Goal: Task Accomplishment & Management: Complete application form

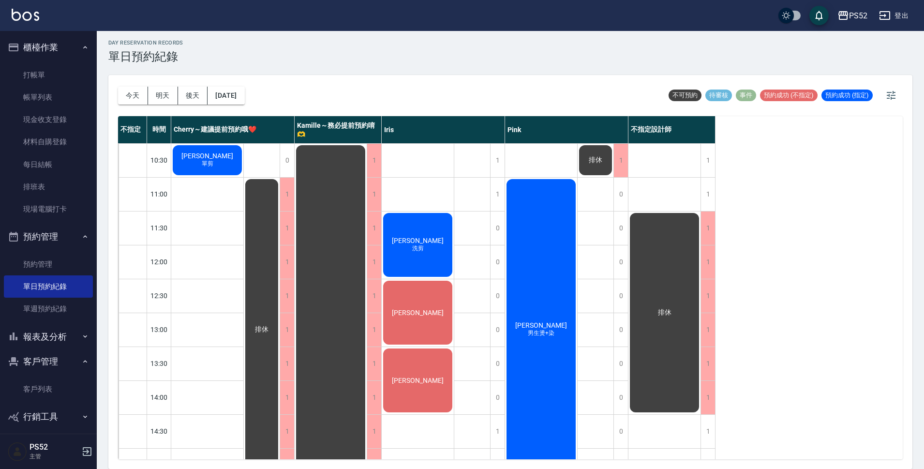
scroll to position [370, 0]
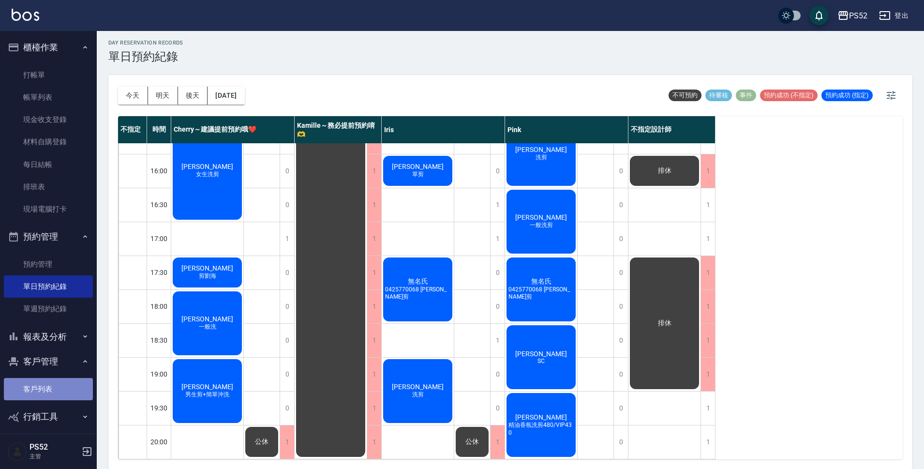
click at [61, 389] on link "客戶列表" at bounding box center [48, 389] width 89 height 22
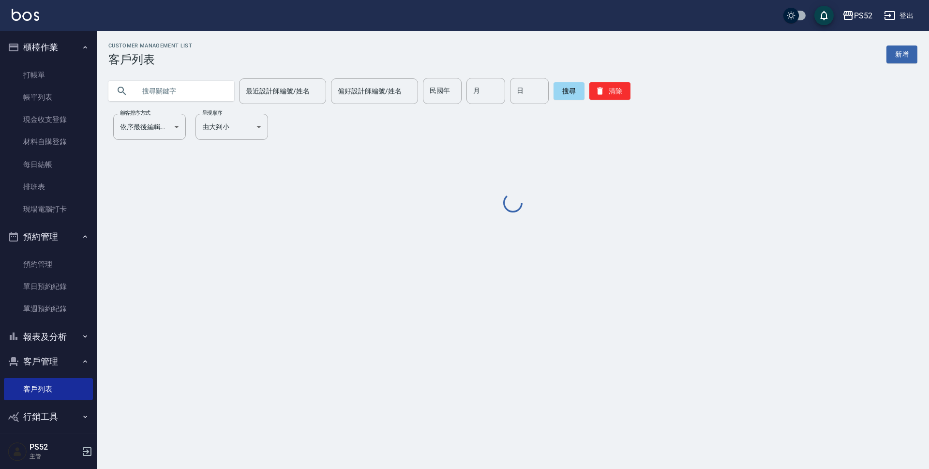
click at [181, 87] on input "text" at bounding box center [180, 91] width 91 height 26
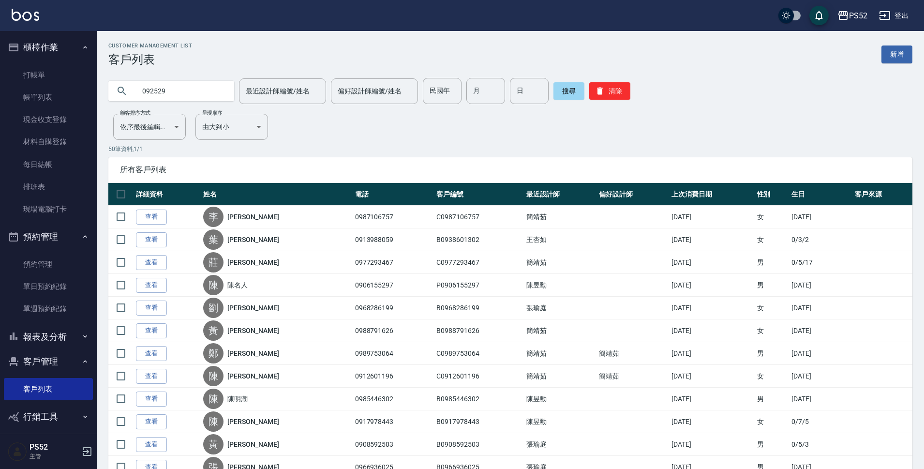
type input "092529"
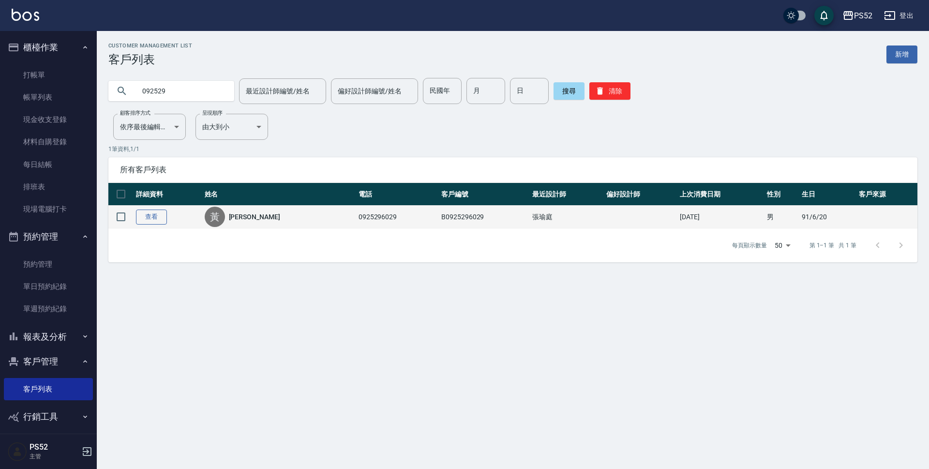
click at [149, 217] on link "查看" at bounding box center [151, 216] width 31 height 15
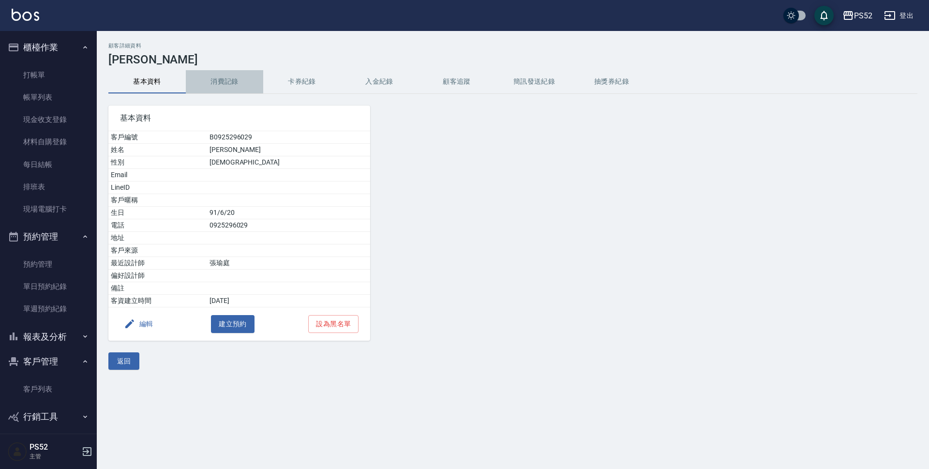
click at [212, 77] on button "消費記錄" at bounding box center [224, 81] width 77 height 23
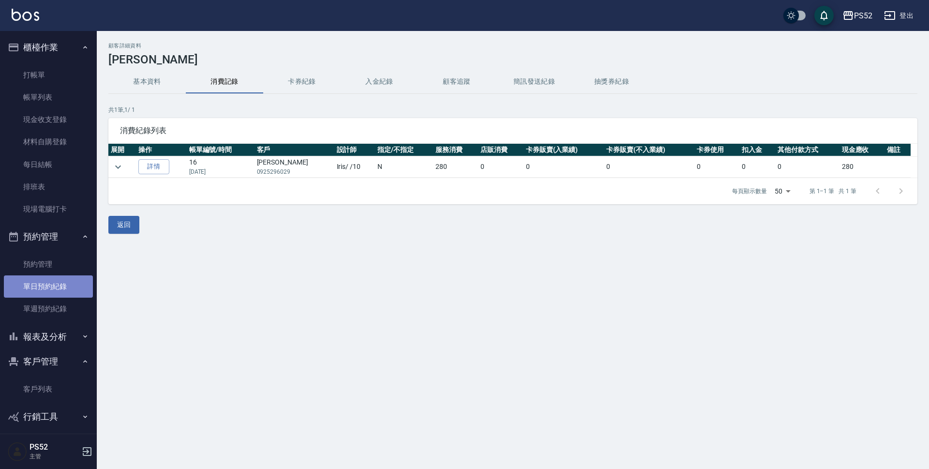
click at [55, 284] on link "單日預約紀錄" at bounding box center [48, 286] width 89 height 22
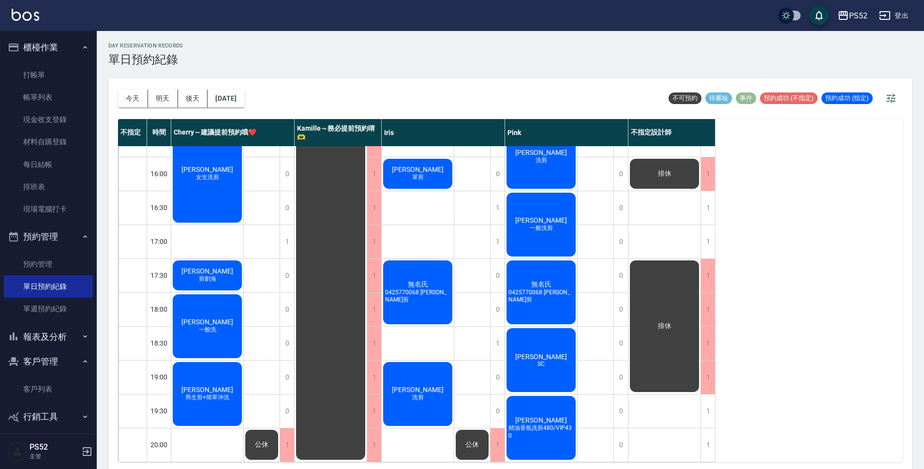
scroll to position [370, 0]
click at [136, 105] on button "今天" at bounding box center [133, 98] width 30 height 18
click at [159, 99] on button "明天" at bounding box center [163, 98] width 30 height 18
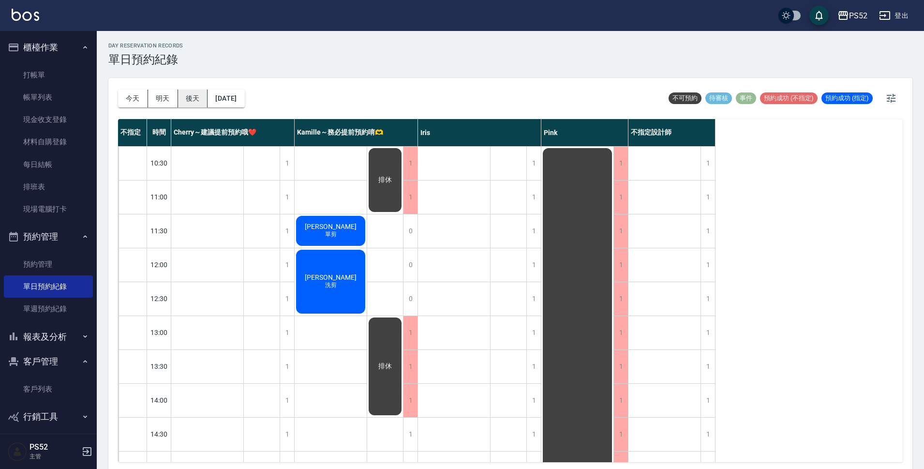
click at [188, 93] on button "後天" at bounding box center [193, 98] width 30 height 18
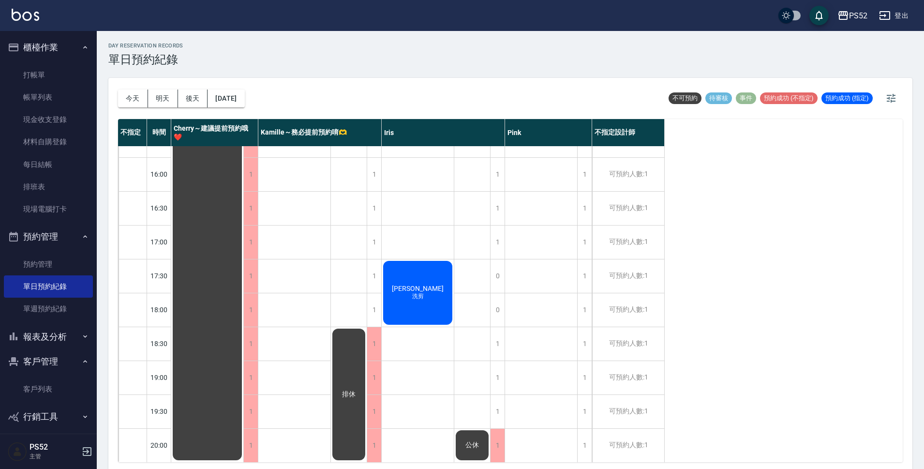
scroll to position [370, 0]
click at [215, 99] on button "[DATE]" at bounding box center [226, 98] width 37 height 18
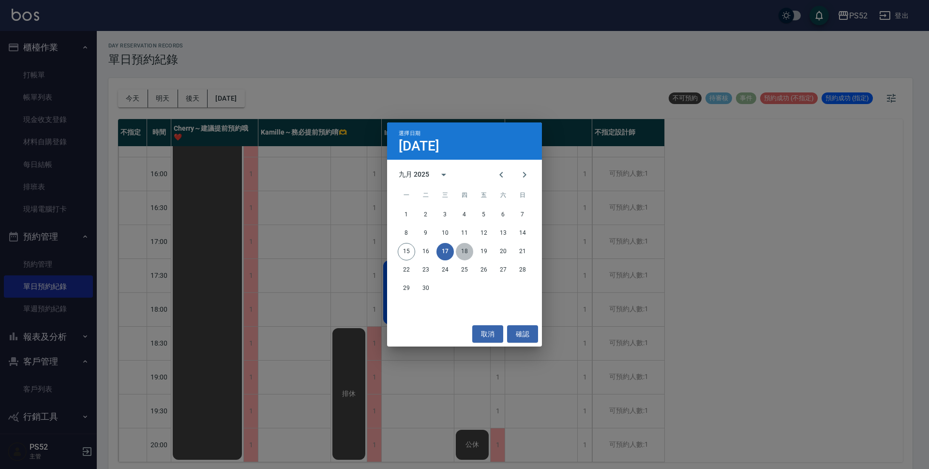
click at [464, 250] on button "18" at bounding box center [464, 251] width 17 height 17
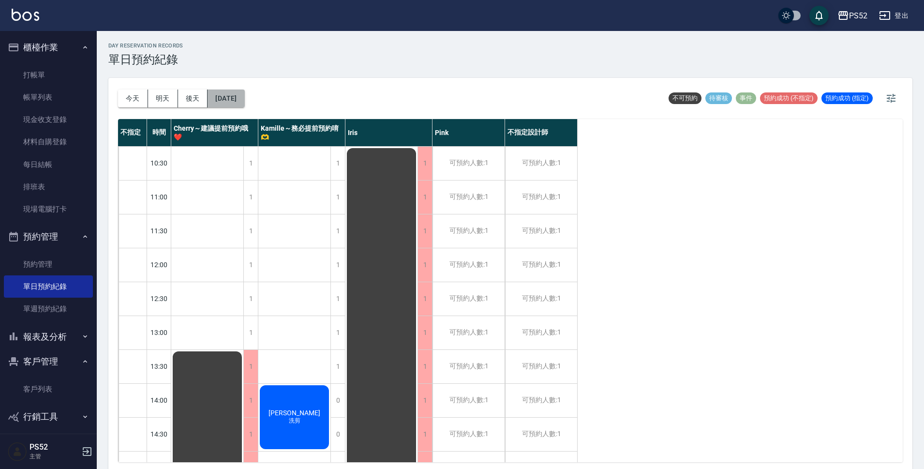
click at [244, 102] on button "[DATE]" at bounding box center [226, 98] width 37 height 18
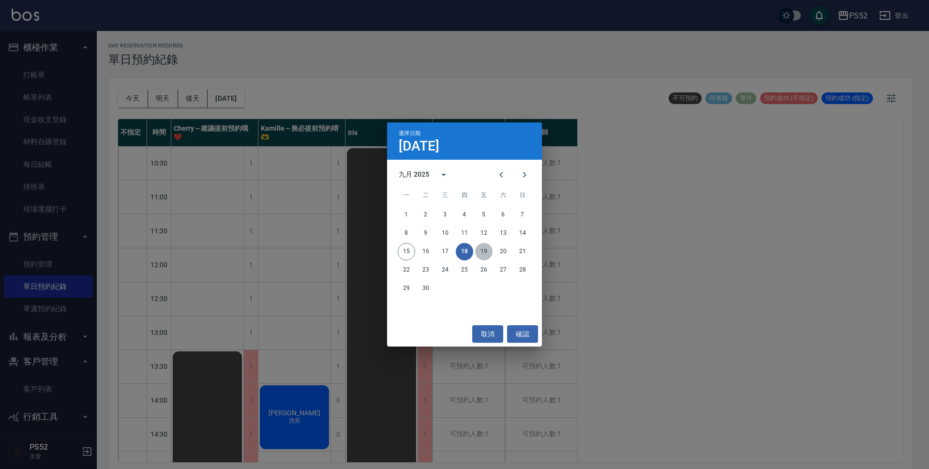
click at [485, 251] on button "19" at bounding box center [483, 251] width 17 height 17
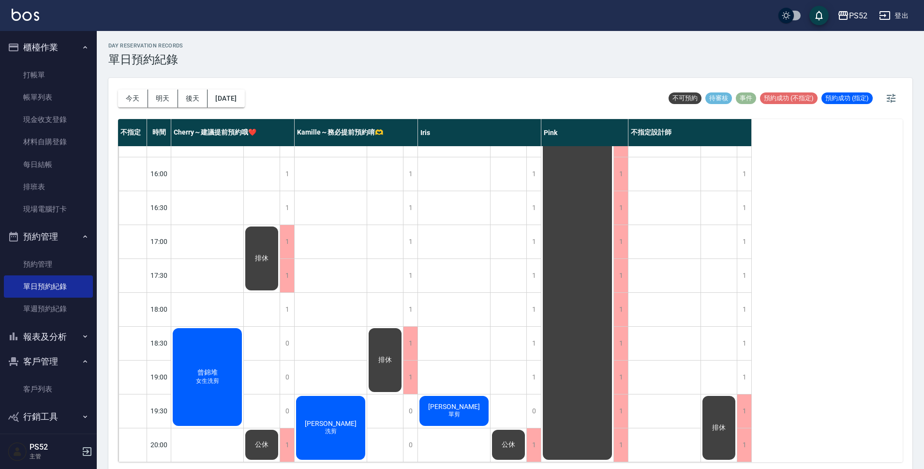
scroll to position [370, 0]
click at [242, 90] on button "[DATE]" at bounding box center [226, 98] width 37 height 18
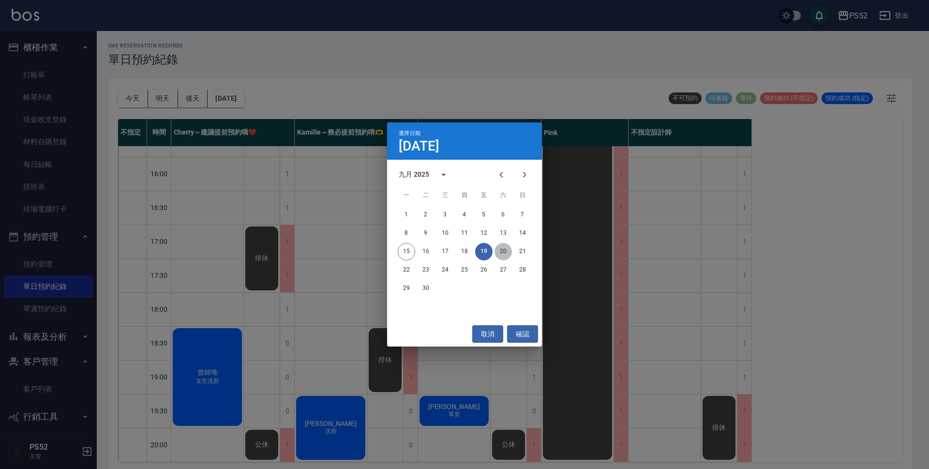
click at [505, 254] on button "20" at bounding box center [502, 251] width 17 height 17
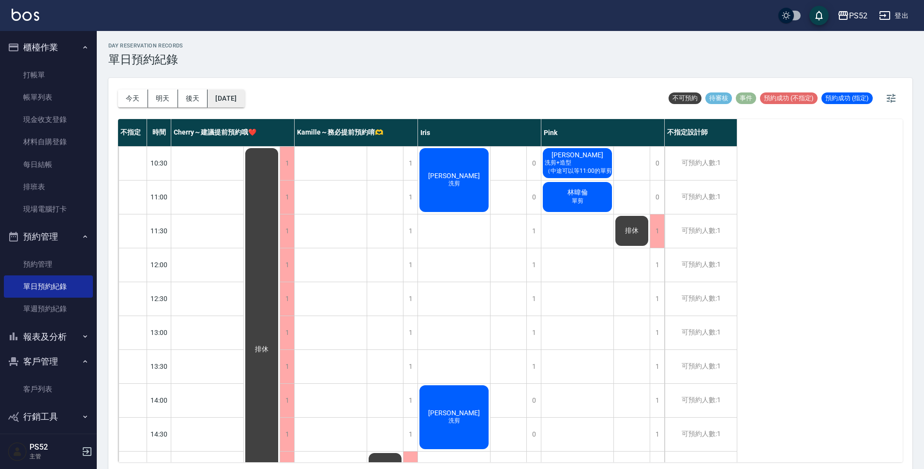
click at [244, 94] on button "[DATE]" at bounding box center [226, 98] width 37 height 18
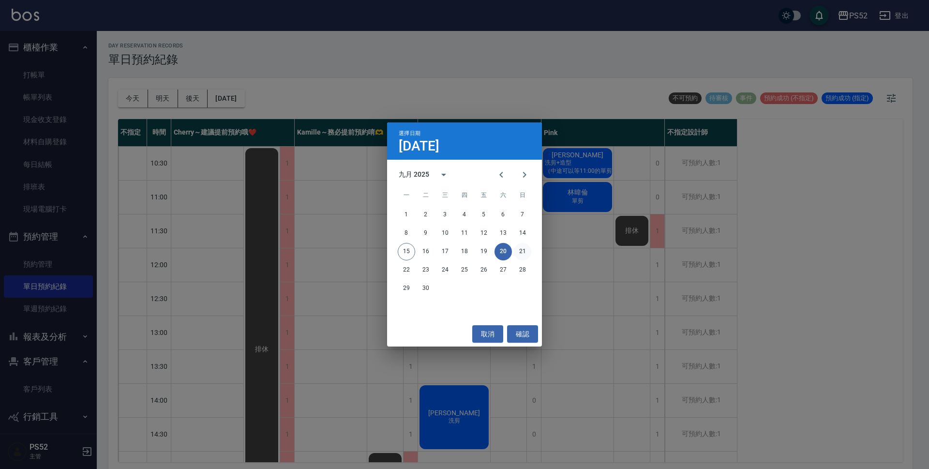
click at [515, 247] on button "21" at bounding box center [522, 251] width 17 height 17
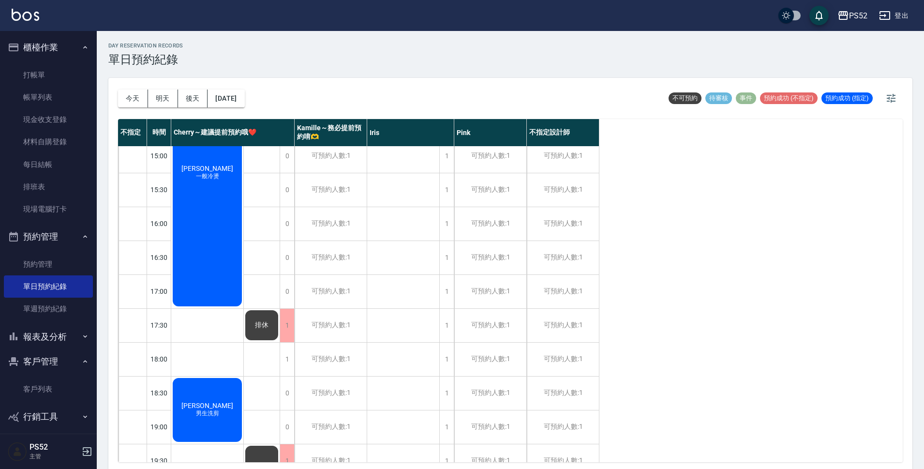
scroll to position [370, 0]
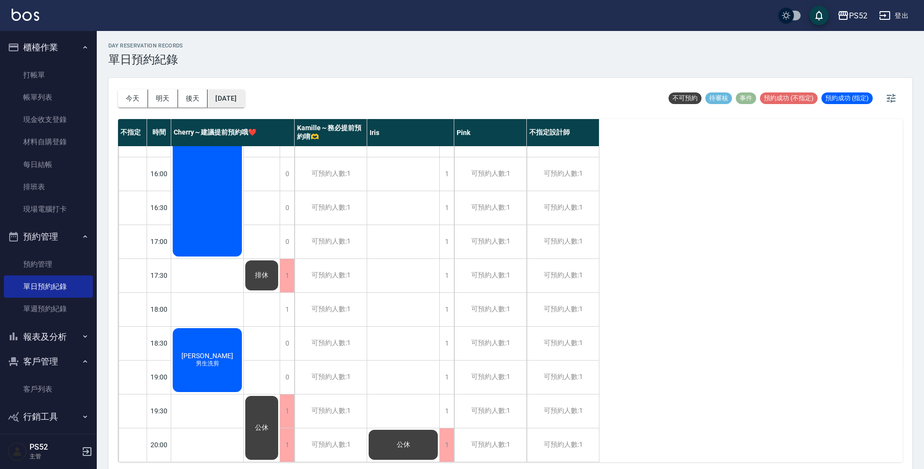
click at [239, 95] on button "[DATE]" at bounding box center [226, 98] width 37 height 18
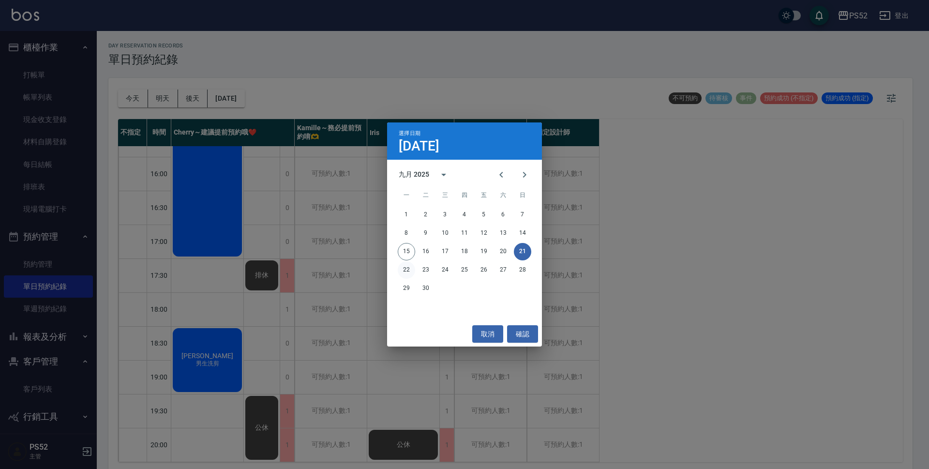
click at [408, 270] on button "22" at bounding box center [406, 269] width 17 height 17
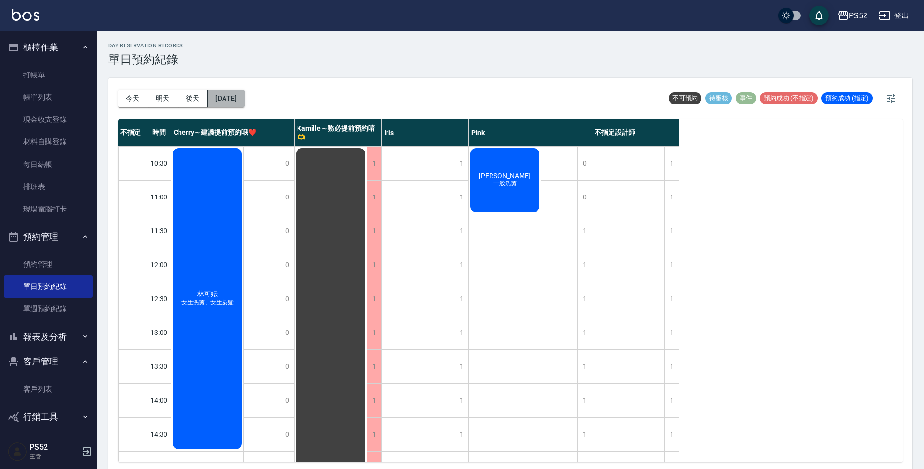
click at [242, 94] on button "[DATE]" at bounding box center [226, 98] width 37 height 18
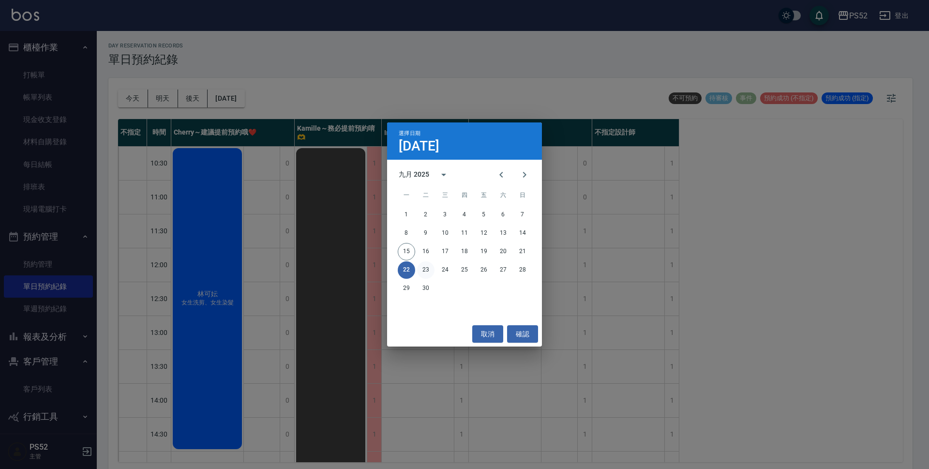
click at [426, 266] on button "23" at bounding box center [425, 269] width 17 height 17
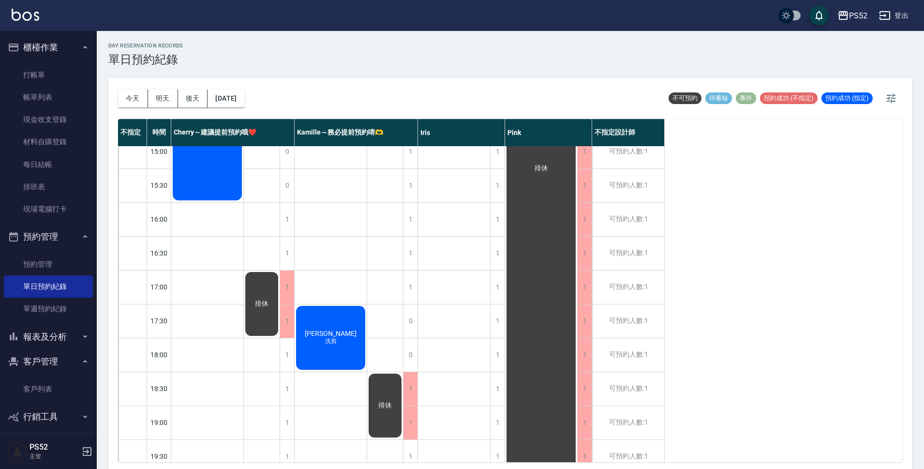
scroll to position [323, 0]
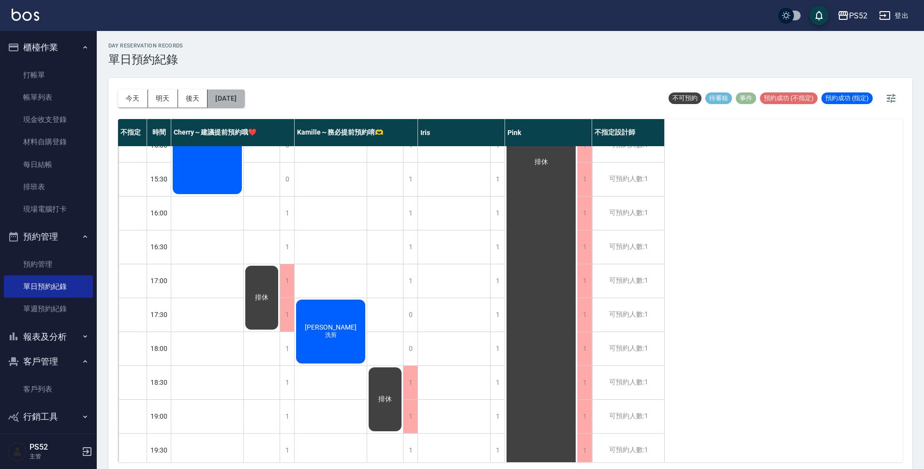
click at [226, 100] on button "[DATE]" at bounding box center [226, 98] width 37 height 18
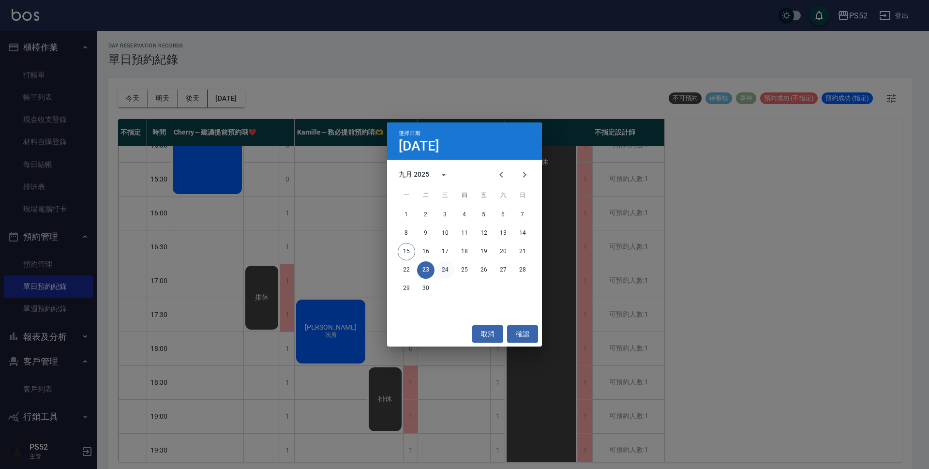
click at [447, 270] on button "24" at bounding box center [444, 269] width 17 height 17
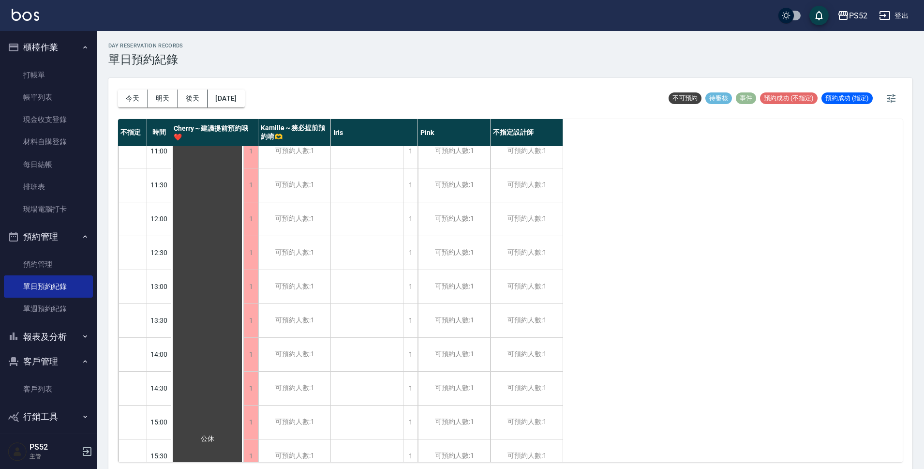
scroll to position [32, 0]
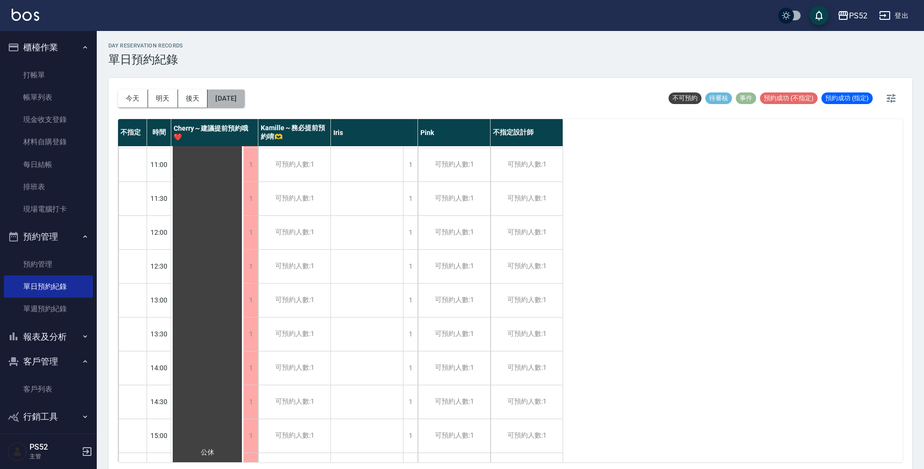
click at [223, 97] on button "[DATE]" at bounding box center [226, 98] width 37 height 18
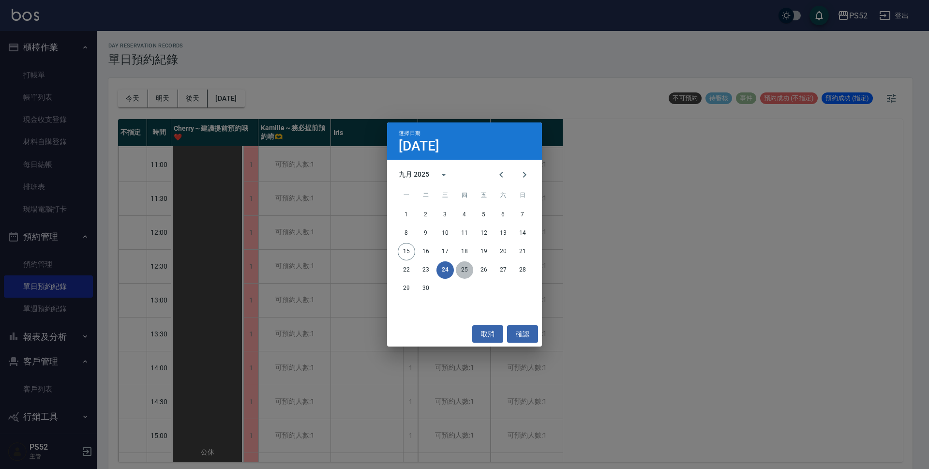
click at [461, 273] on button "25" at bounding box center [464, 269] width 17 height 17
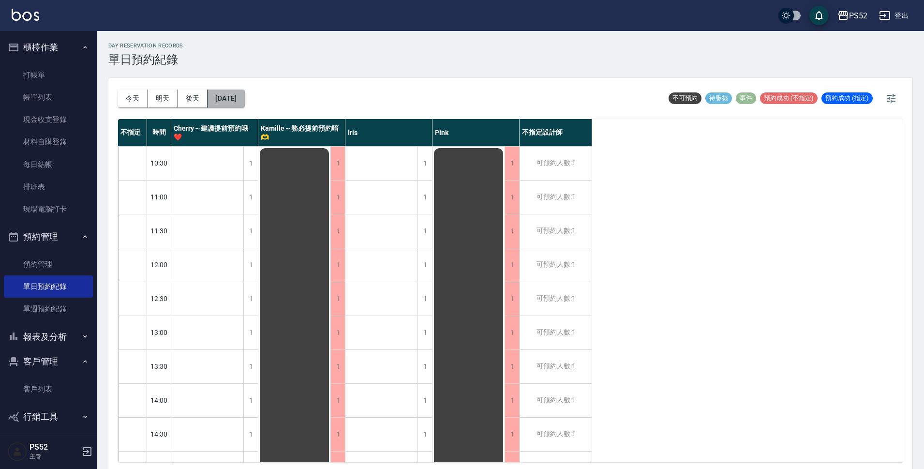
click at [244, 92] on button "[DATE]" at bounding box center [226, 98] width 37 height 18
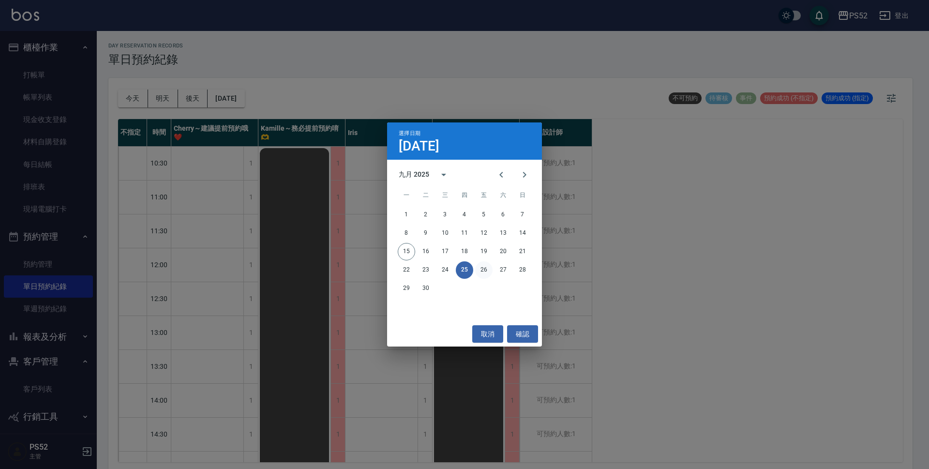
click at [476, 272] on button "26" at bounding box center [483, 269] width 17 height 17
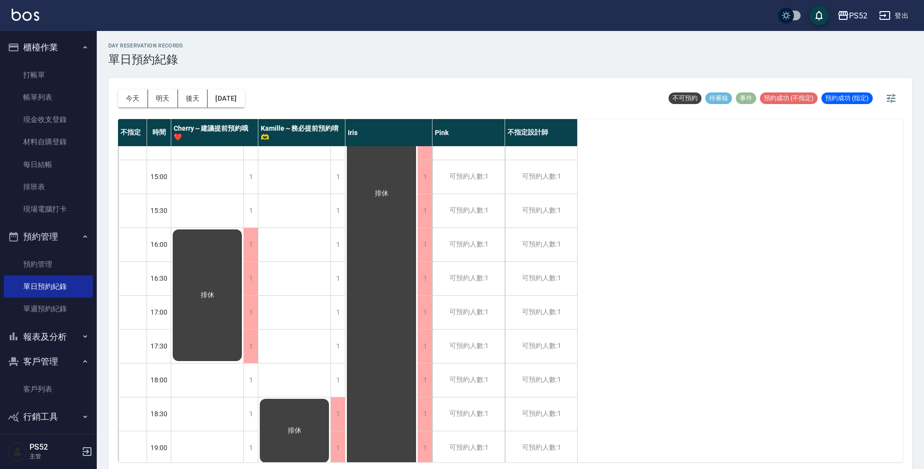
scroll to position [306, 0]
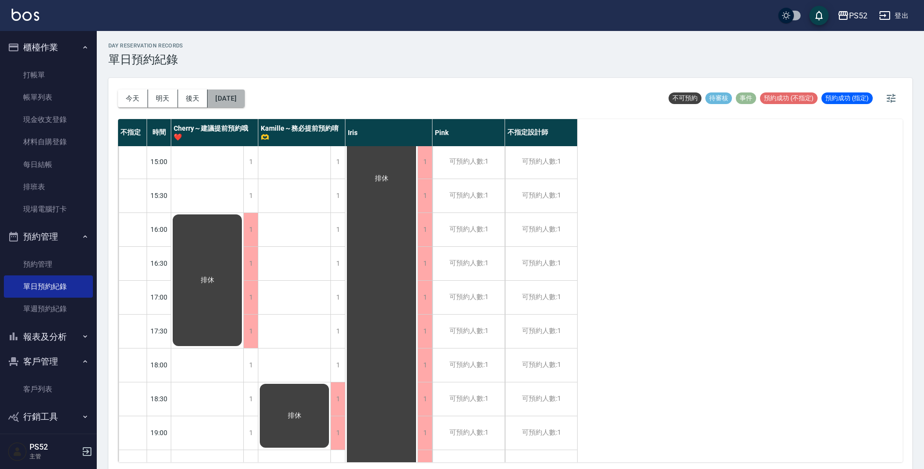
click at [227, 93] on button "[DATE]" at bounding box center [226, 98] width 37 height 18
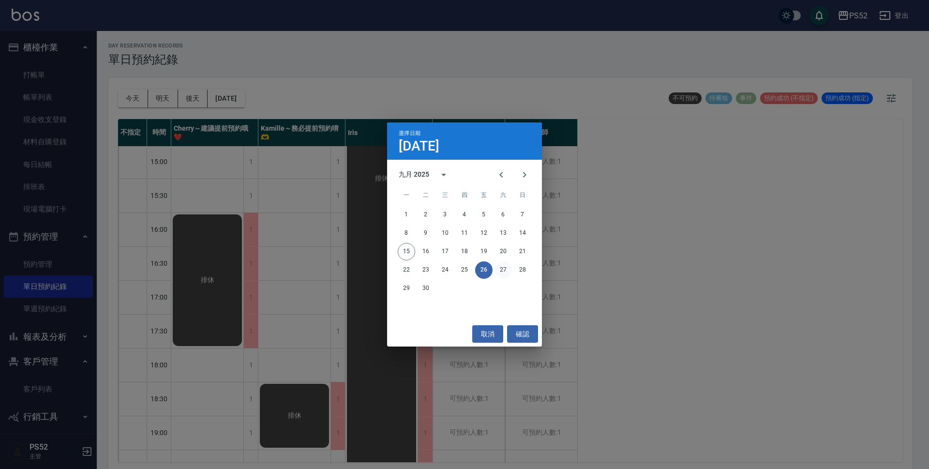
click at [505, 270] on button "27" at bounding box center [502, 269] width 17 height 17
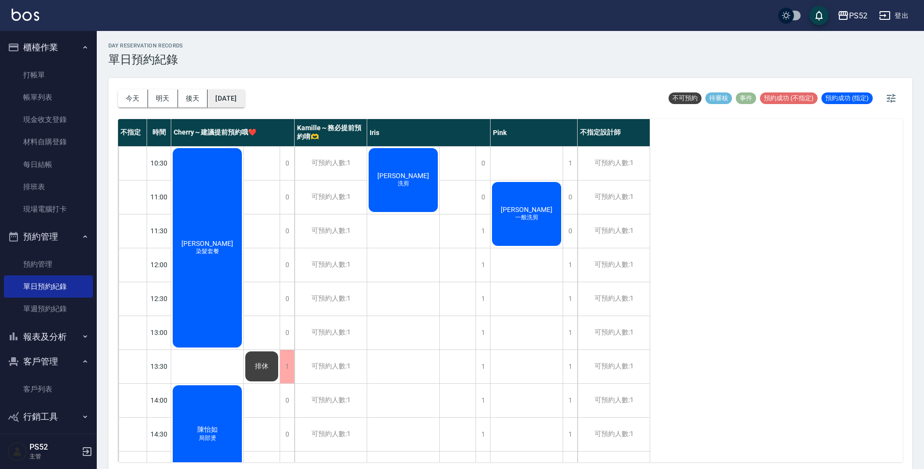
click at [244, 99] on button "[DATE]" at bounding box center [226, 98] width 37 height 18
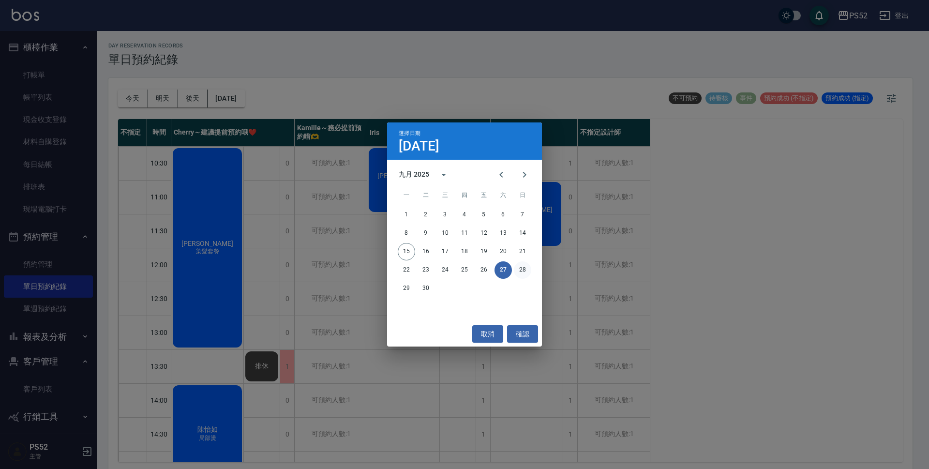
click at [523, 265] on button "28" at bounding box center [522, 269] width 17 height 17
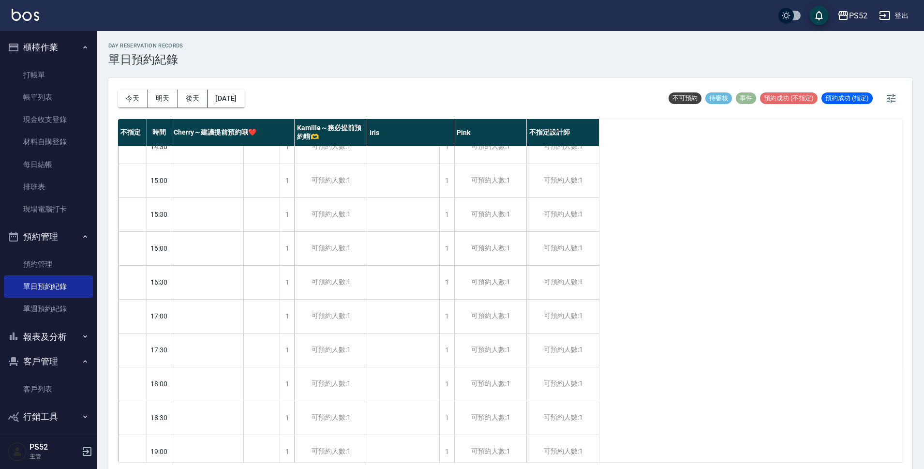
scroll to position [290, 0]
click at [62, 395] on link "客戶列表" at bounding box center [48, 389] width 89 height 22
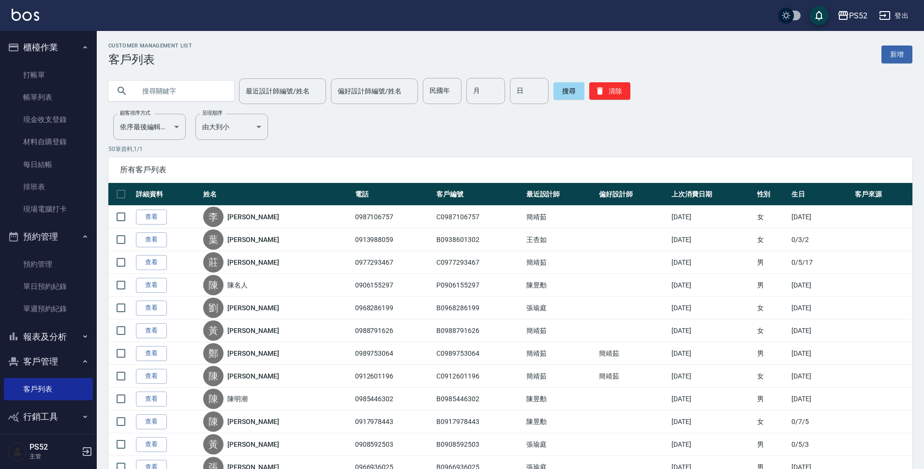
click at [160, 83] on input "text" at bounding box center [180, 91] width 91 height 26
type input "鹿"
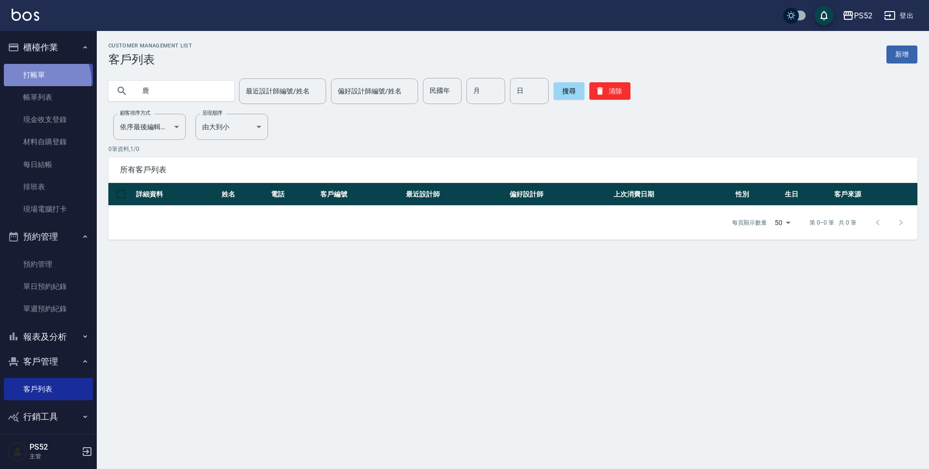
click at [38, 81] on link "打帳單" at bounding box center [48, 75] width 89 height 22
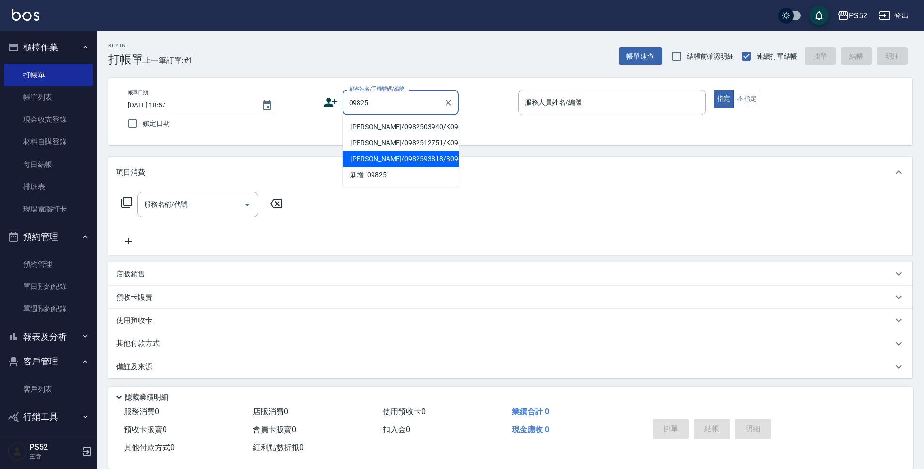
click at [407, 167] on li "[PERSON_NAME]/0982593818/B0982593818" at bounding box center [401, 159] width 116 height 16
type input "[PERSON_NAME]/0982593818/B0982593818"
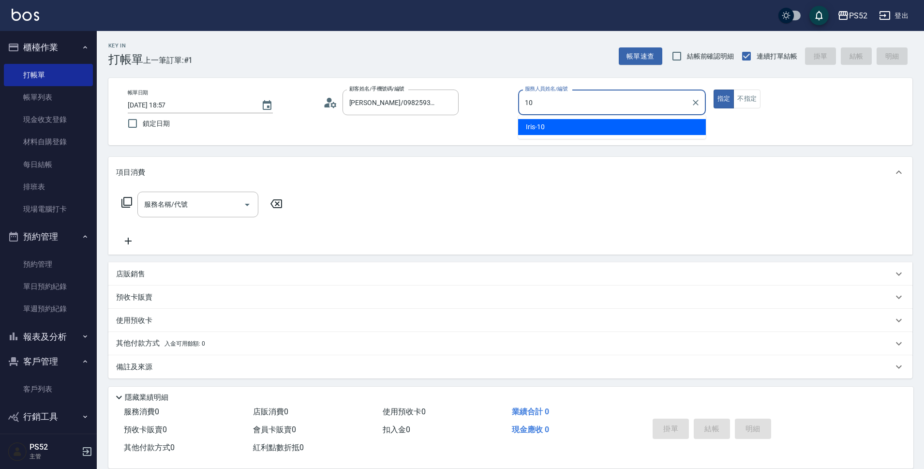
type input "Iris-10"
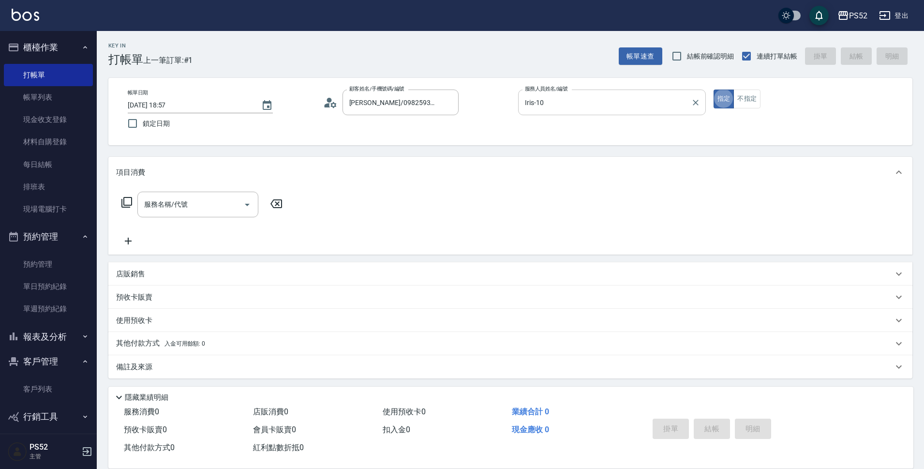
type button "true"
click at [757, 100] on button "不指定" at bounding box center [746, 98] width 27 height 19
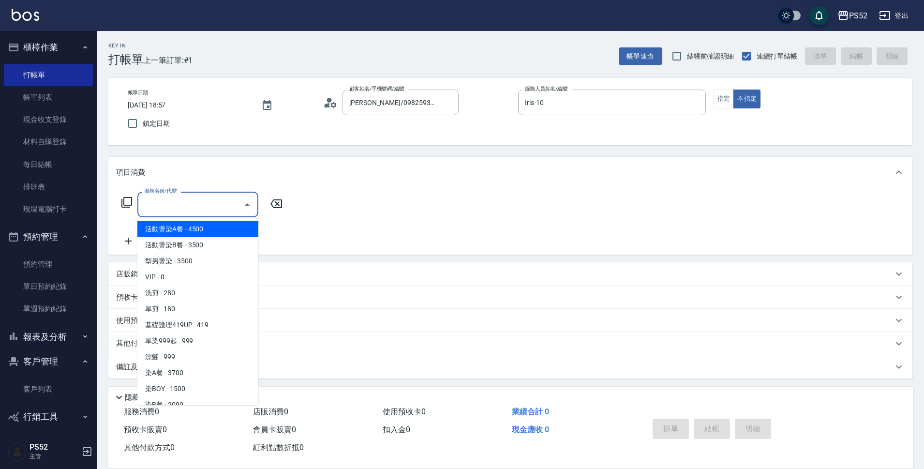
click at [215, 198] on input "服務名稱/代號" at bounding box center [191, 204] width 98 height 17
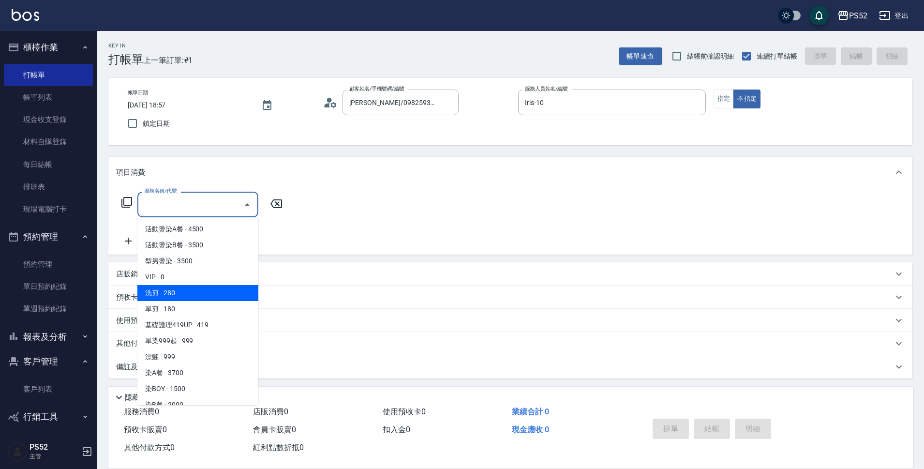
click at [200, 288] on span "洗剪 - 280" at bounding box center [197, 293] width 121 height 16
type input "洗剪(C1)"
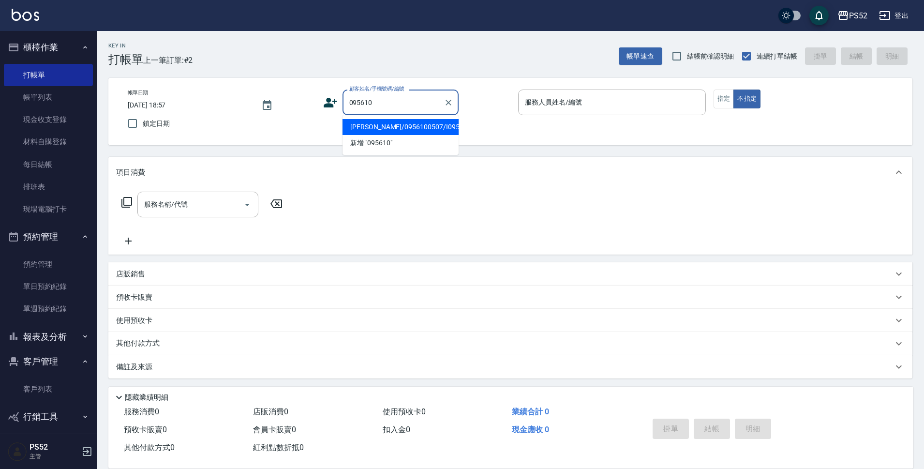
click at [383, 130] on li "[PERSON_NAME]/0956100507/I0956100507" at bounding box center [401, 127] width 116 height 16
type input "[PERSON_NAME]/0956100507/I0956100507"
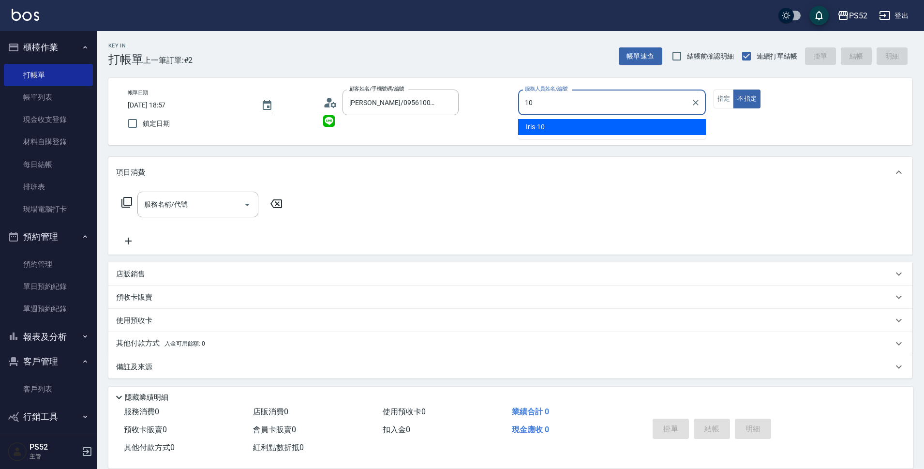
type input "Iris-10"
type button "false"
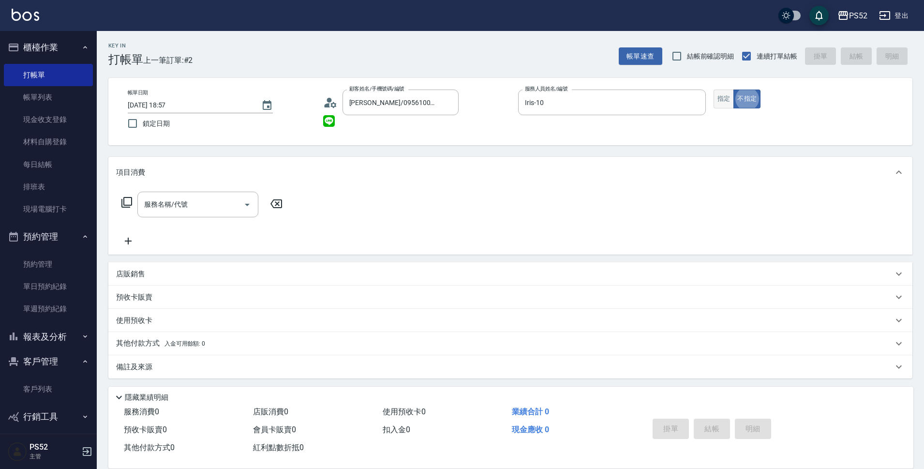
click at [726, 104] on button "指定" at bounding box center [724, 98] width 21 height 19
click at [200, 206] on input "服務名稱/代號" at bounding box center [191, 204] width 98 height 17
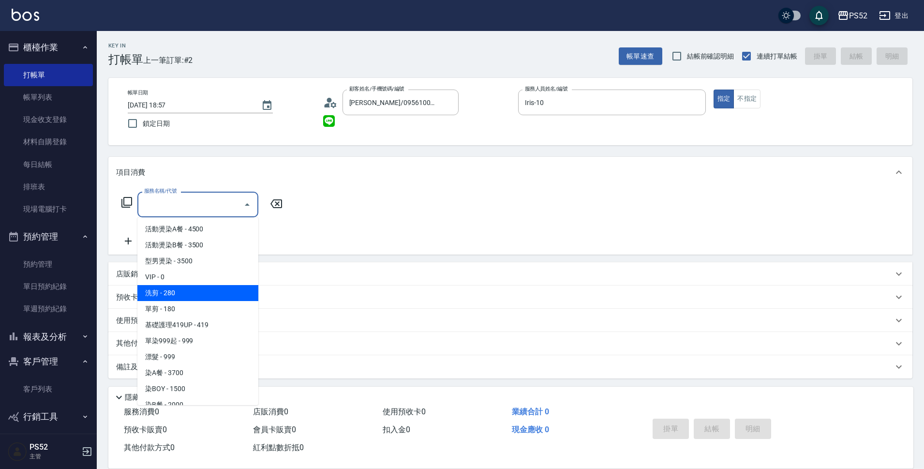
click at [240, 296] on span "洗剪 - 280" at bounding box center [197, 293] width 121 height 16
type input "洗剪(C1)"
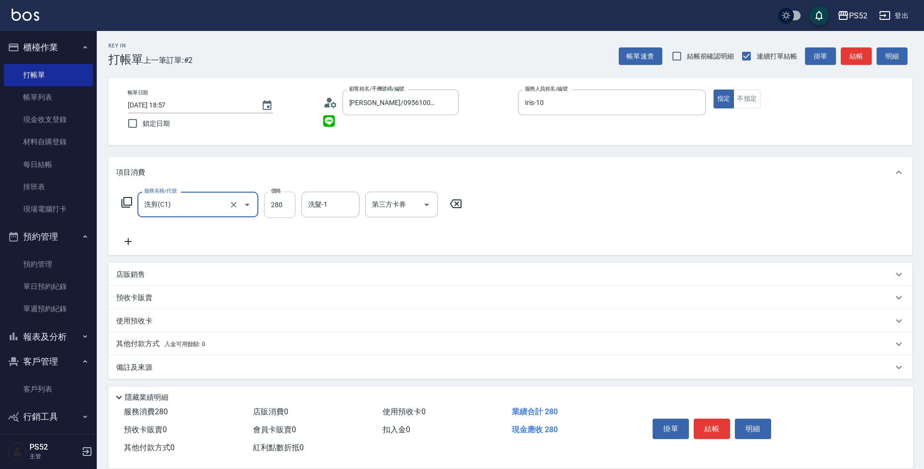
click at [273, 204] on input "280" at bounding box center [279, 205] width 31 height 26
type input "350"
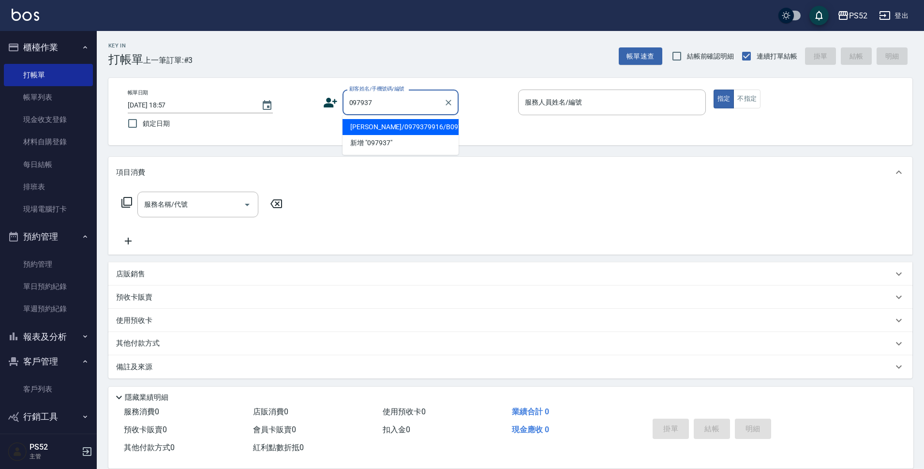
click at [421, 135] on li "[PERSON_NAME]/0979379916/B0979379916" at bounding box center [401, 127] width 116 height 16
type input "[PERSON_NAME]/0979379916/B0979379916"
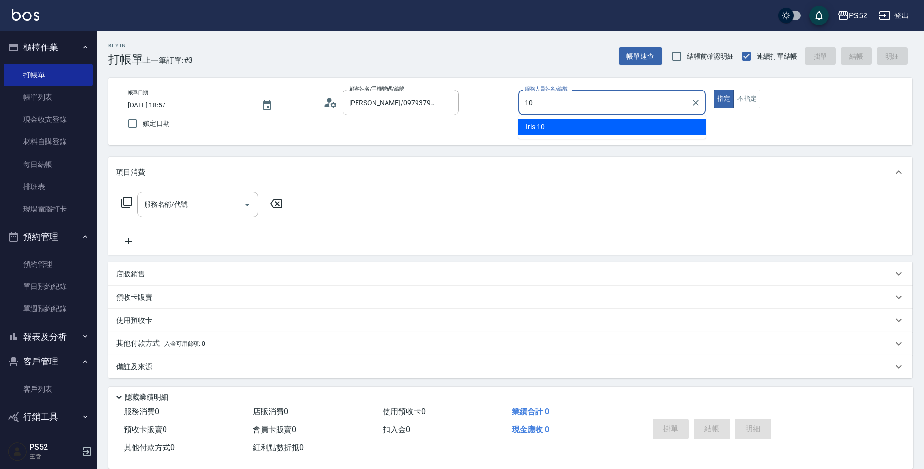
type input "Iris-10"
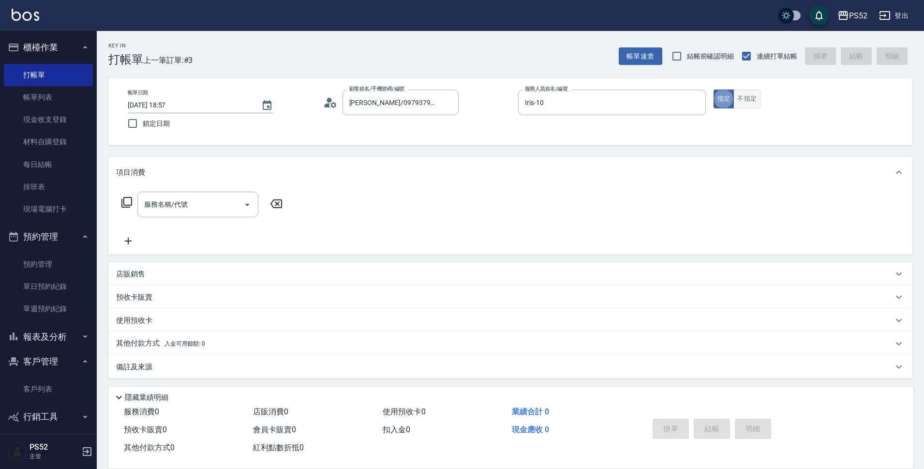
click at [752, 103] on button "不指定" at bounding box center [746, 98] width 27 height 19
click at [236, 201] on input "服務名稱/代號" at bounding box center [191, 204] width 98 height 17
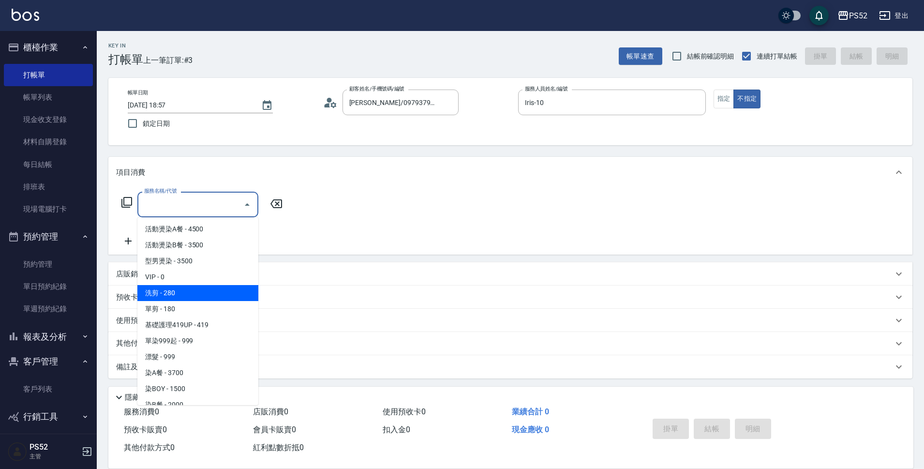
click at [224, 291] on span "洗剪 - 280" at bounding box center [197, 293] width 121 height 16
type input "洗剪(C1)"
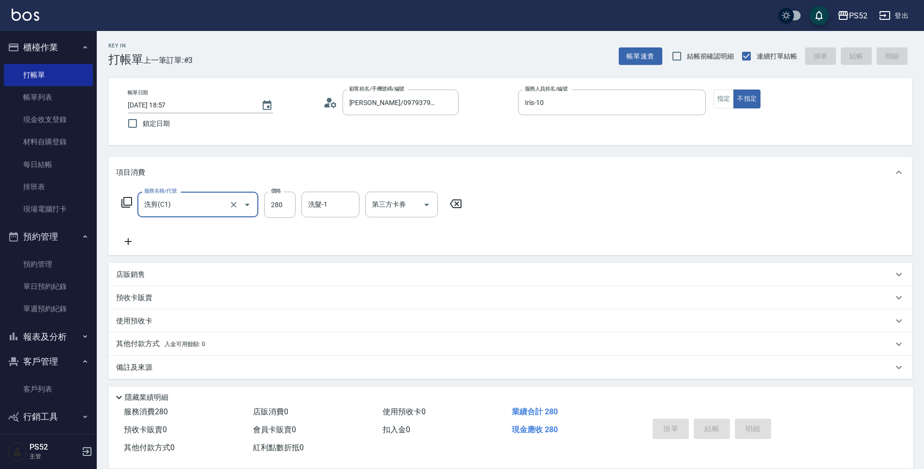
type input "[DATE] 18:58"
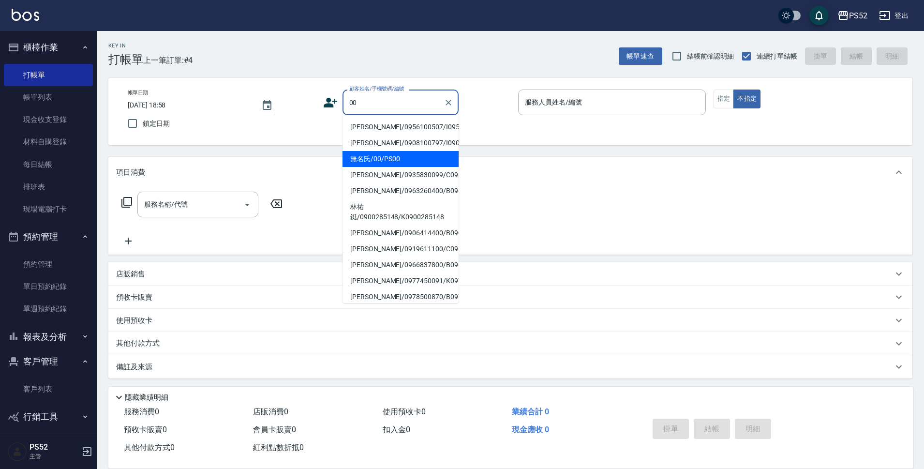
click at [372, 167] on li "無名氏/00/PS00" at bounding box center [401, 159] width 116 height 16
type input "無名氏/00/PS00"
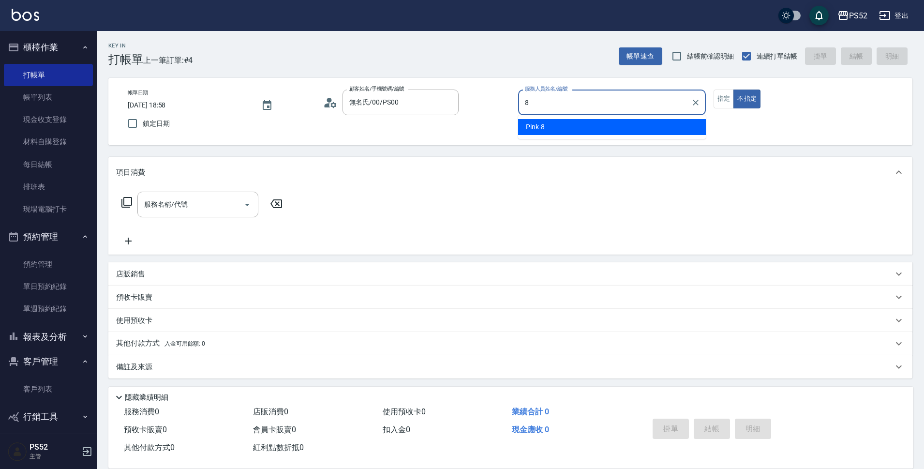
type input "Pink-8"
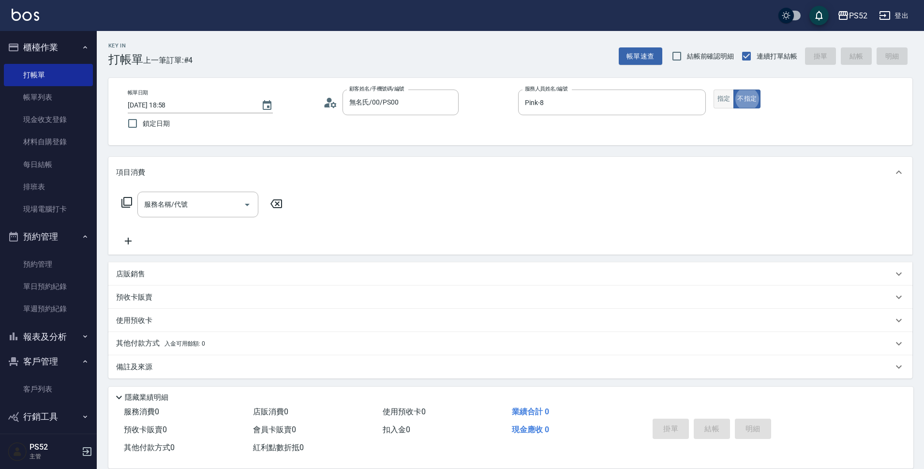
click at [718, 99] on button "指定" at bounding box center [724, 98] width 21 height 19
click at [145, 208] on div "服務名稱/代號 服務名稱/代號" at bounding box center [197, 205] width 121 height 26
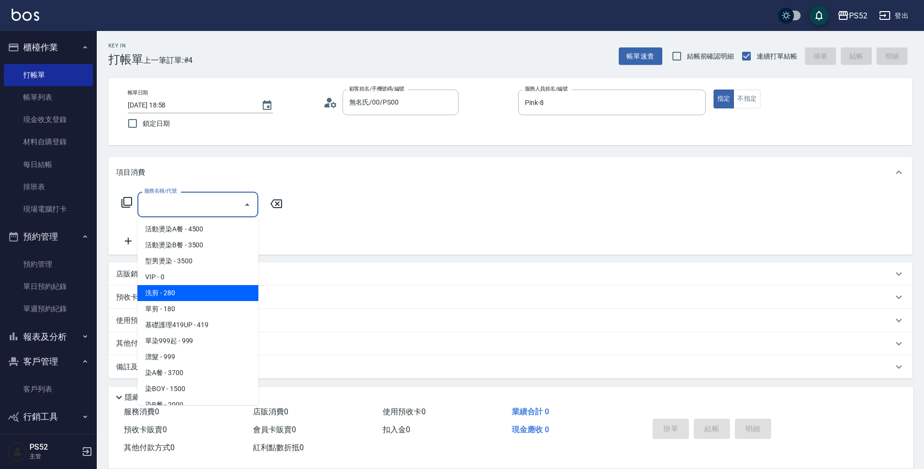
click at [203, 290] on span "洗剪 - 280" at bounding box center [197, 293] width 121 height 16
type input "洗剪(C1)"
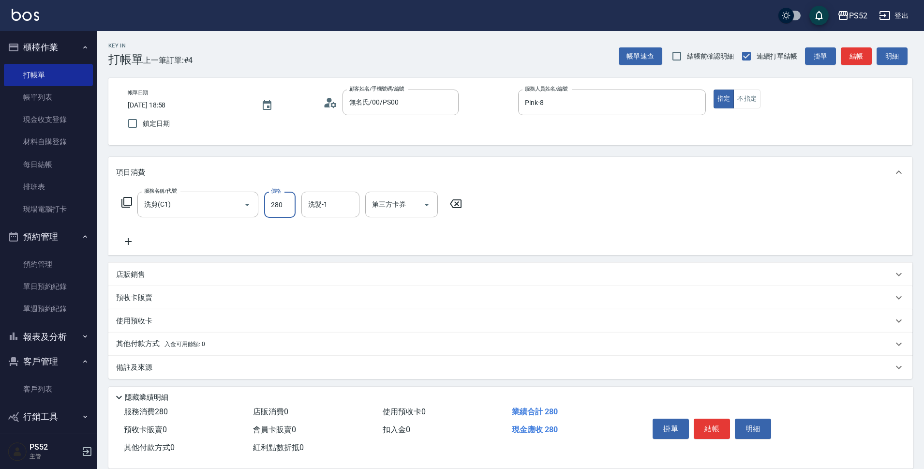
click at [284, 207] on input "280" at bounding box center [279, 205] width 31 height 26
type input "370"
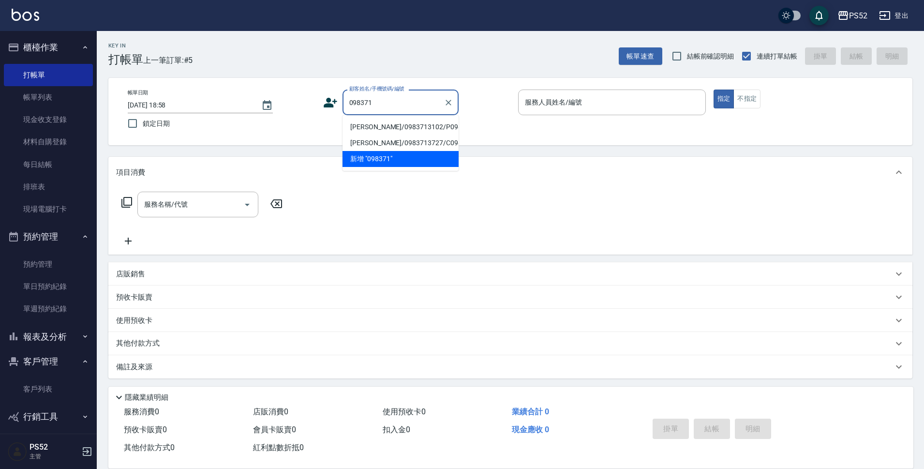
click at [430, 135] on li "[PERSON_NAME]/0983713102/P0983713102" at bounding box center [401, 127] width 116 height 16
type input "[PERSON_NAME]/0983713102/P0983713102"
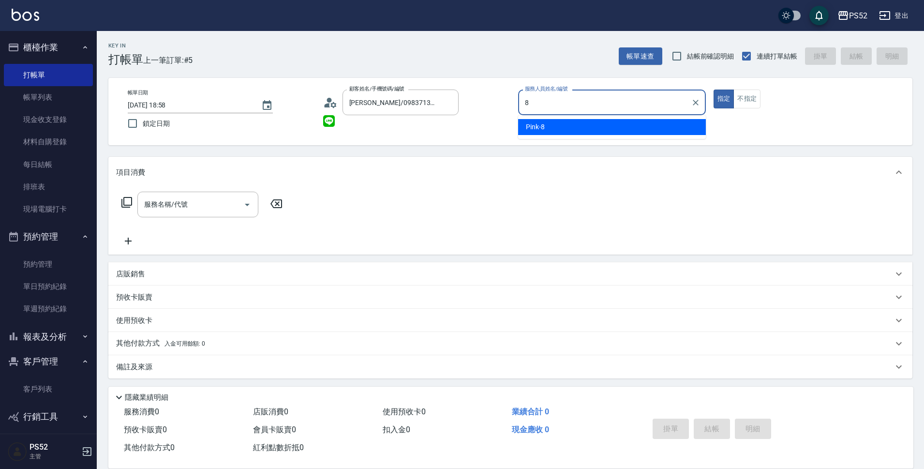
type input "Pink-8"
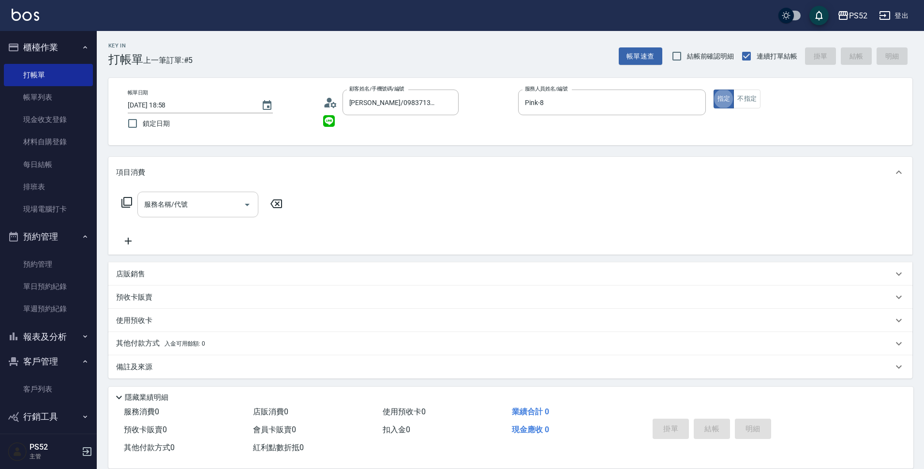
click at [171, 209] on input "服務名稱/代號" at bounding box center [191, 204] width 98 height 17
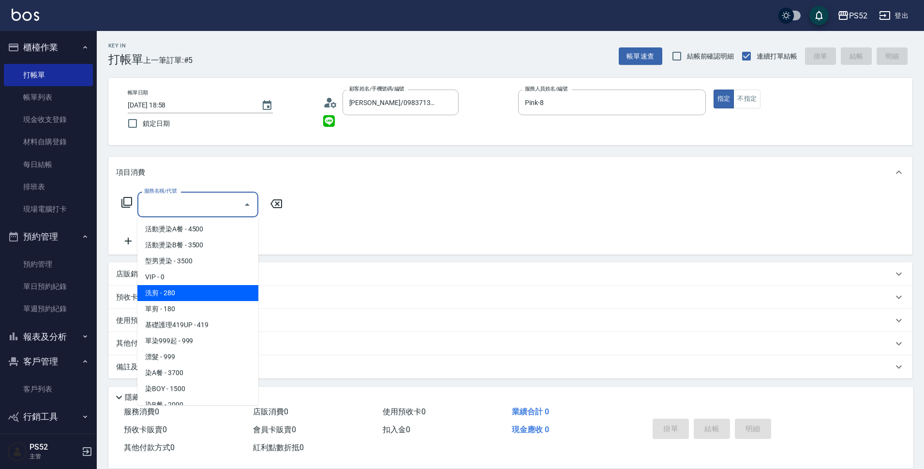
click at [185, 299] on span "洗剪 - 280" at bounding box center [197, 293] width 121 height 16
type input "洗剪(C1)"
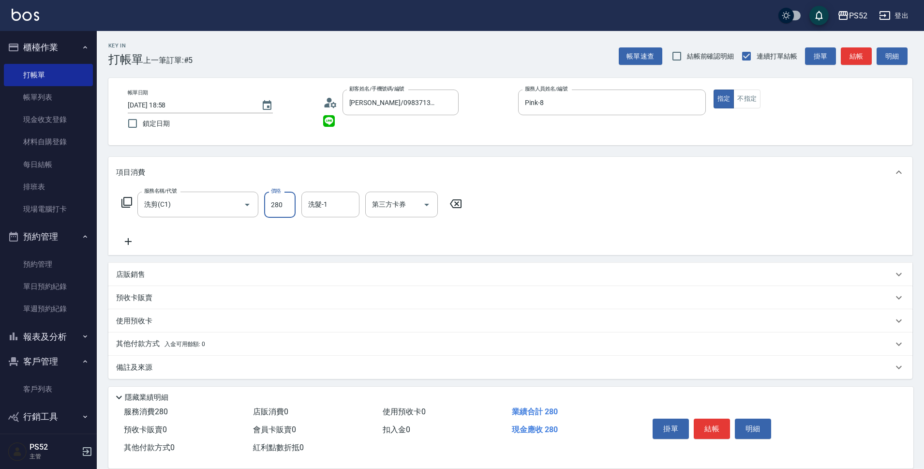
click at [288, 202] on input "280" at bounding box center [279, 205] width 31 height 26
type input "370"
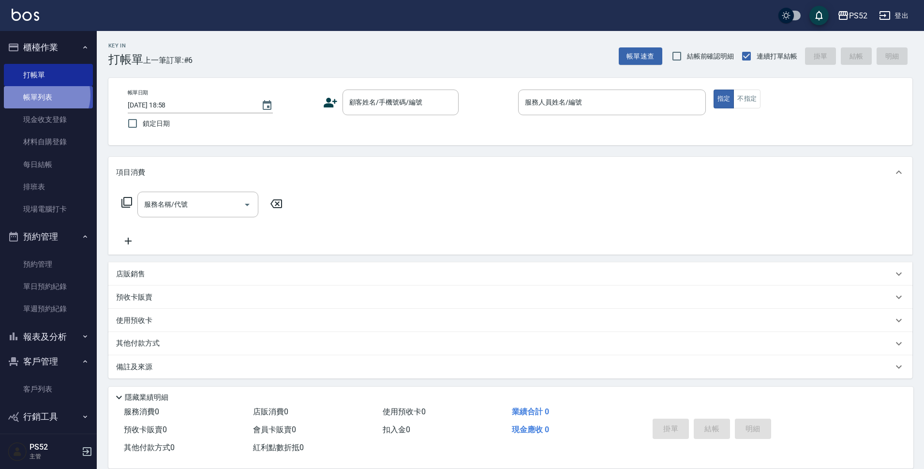
click at [45, 95] on link "帳單列表" at bounding box center [48, 97] width 89 height 22
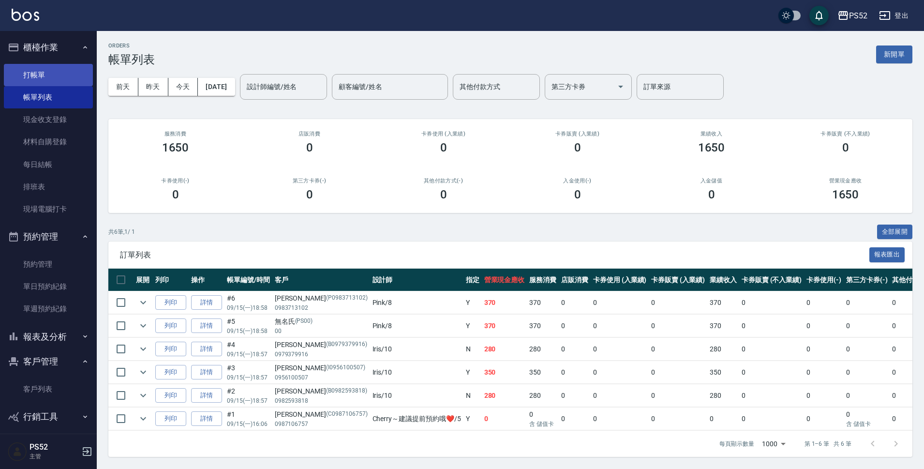
click at [53, 75] on link "打帳單" at bounding box center [48, 75] width 89 height 22
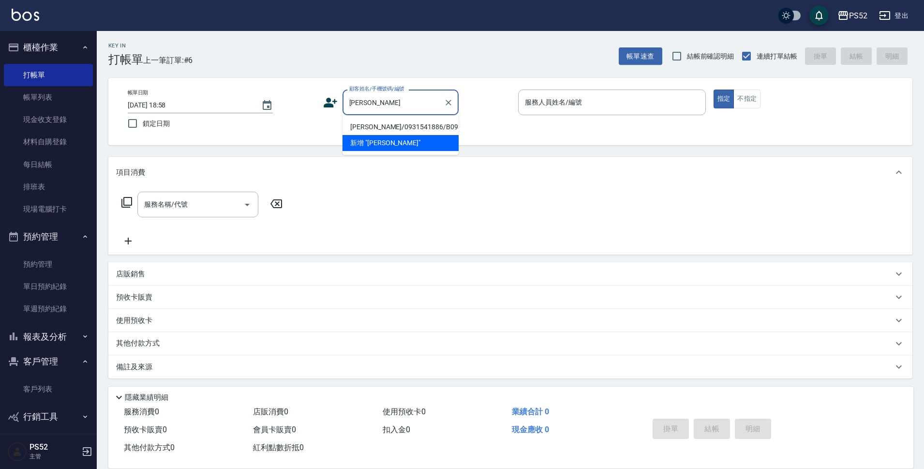
click at [381, 133] on li "[PERSON_NAME]/0931541886/B0931541886" at bounding box center [401, 127] width 116 height 16
type input "[PERSON_NAME]/0931541886/B0931541886"
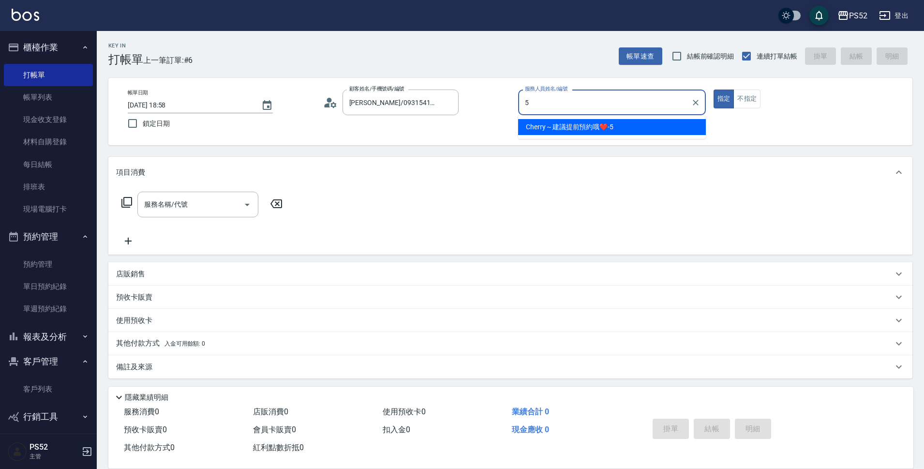
type input "Cherry～建議提前預約哦❤️-5"
type button "true"
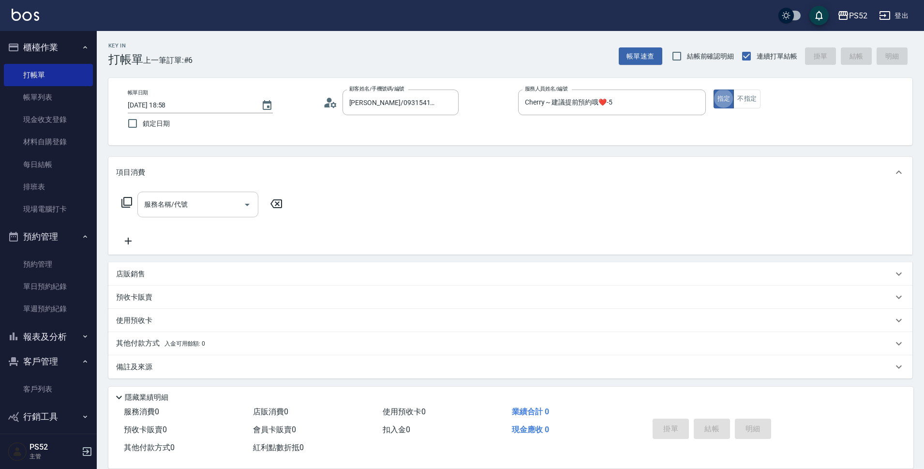
click at [174, 213] on div "服務名稱/代號" at bounding box center [197, 205] width 121 height 26
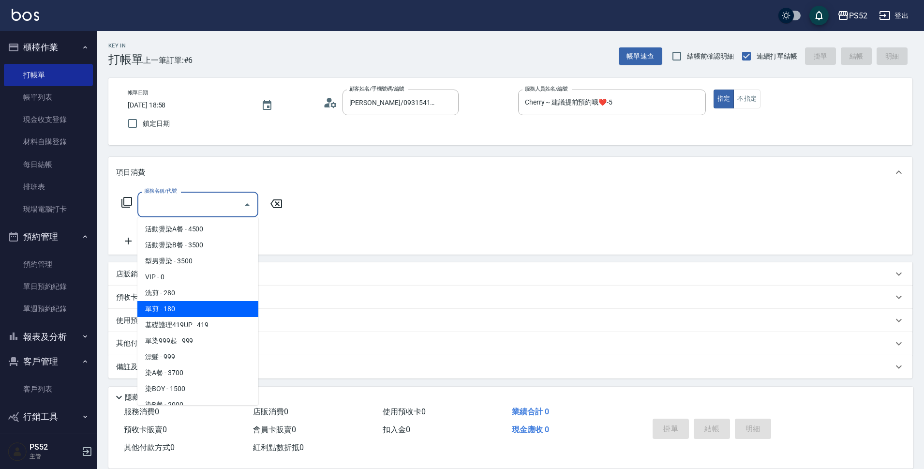
click at [205, 309] on span "單剪 - 180" at bounding box center [197, 309] width 121 height 16
type input "單剪(C2)"
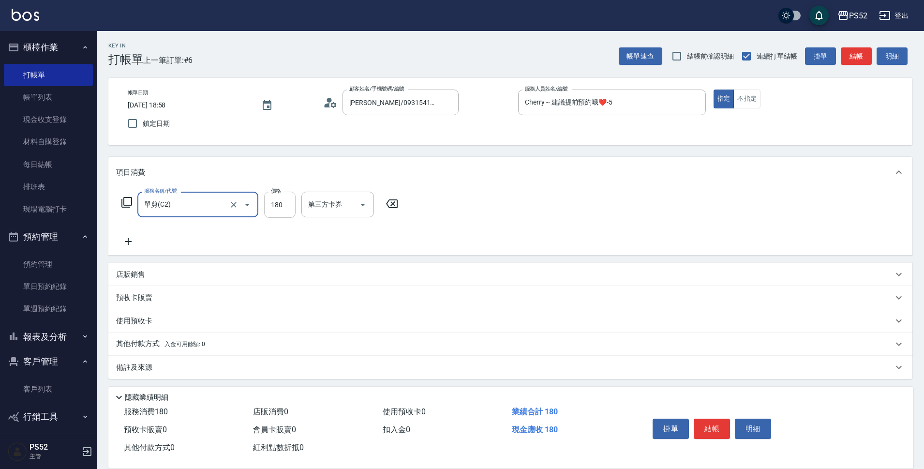
click at [281, 204] on input "180" at bounding box center [279, 205] width 31 height 26
type input "400"
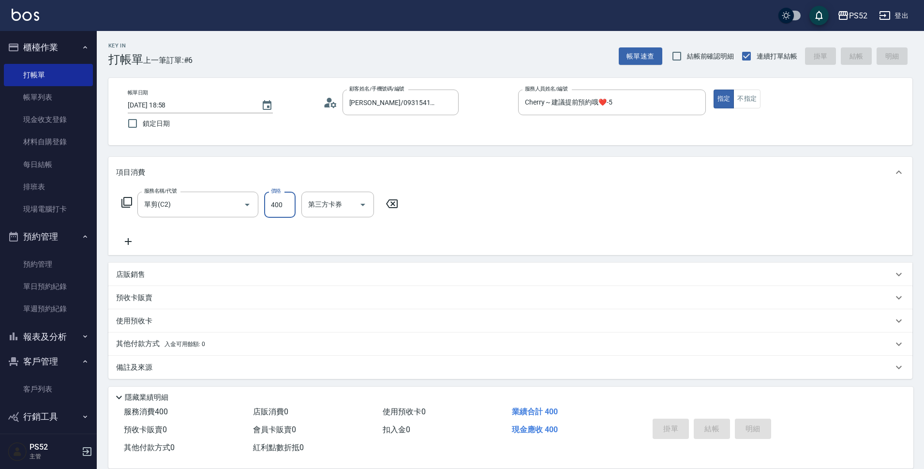
type input "[DATE] 18:59"
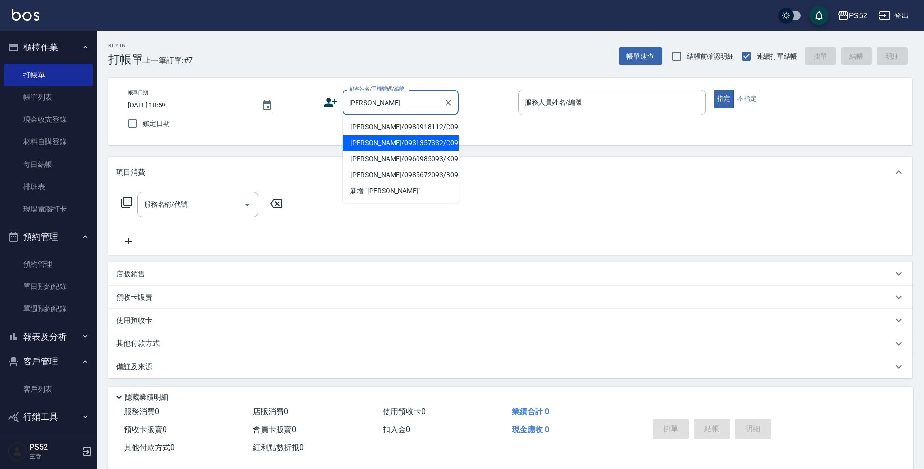
click at [392, 151] on li "[PERSON_NAME]/0931357332/C0931357332" at bounding box center [401, 143] width 116 height 16
type input "[PERSON_NAME]/0931357332/C0931357332"
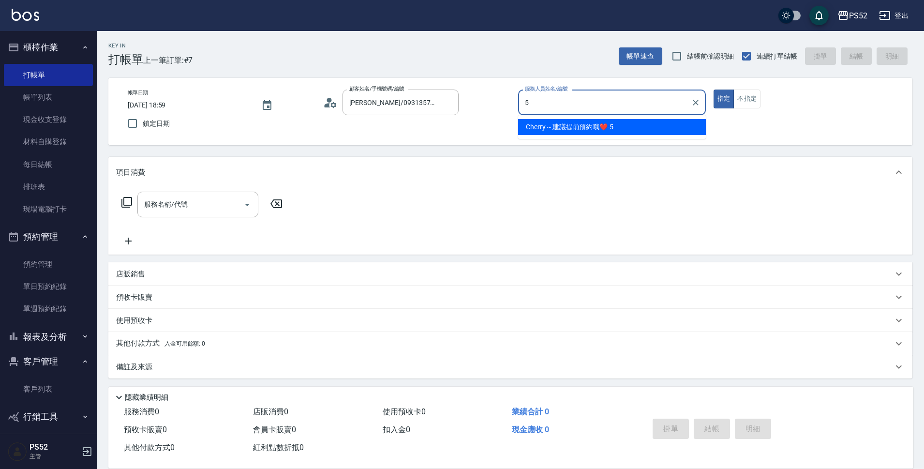
type input "Cherry～建議提前預約哦❤️-5"
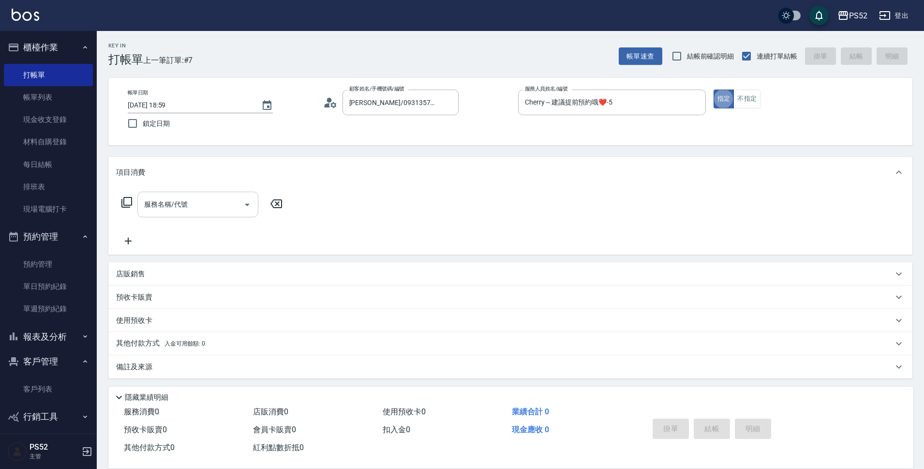
click at [222, 209] on input "服務名稱/代號" at bounding box center [191, 204] width 98 height 17
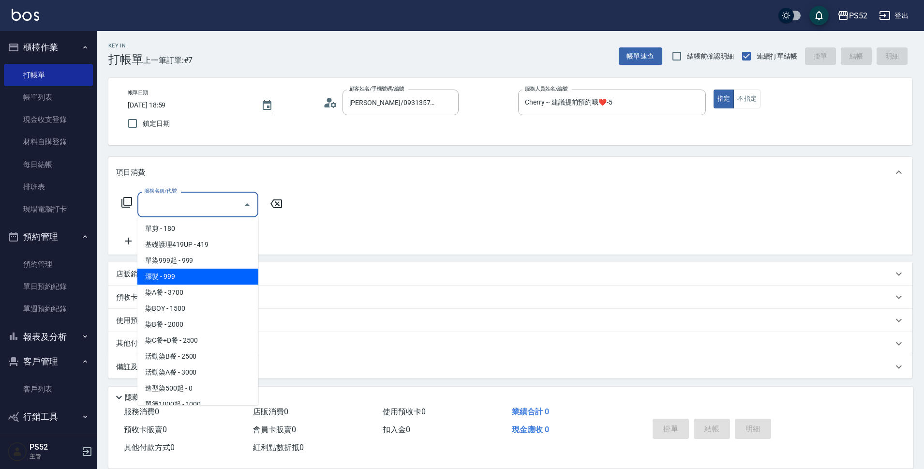
scroll to position [81, 0]
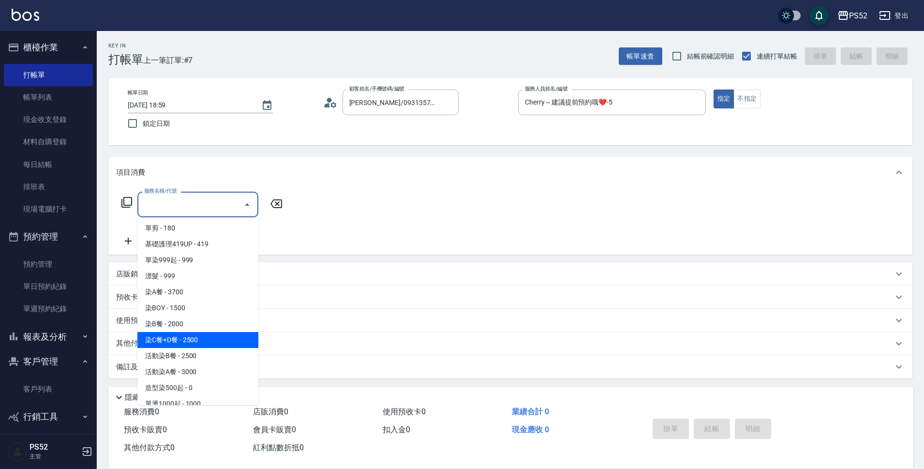
click at [199, 338] on span "染C餐+D餐 - 2500" at bounding box center [197, 340] width 121 height 16
type input "染C餐+D餐(L6)"
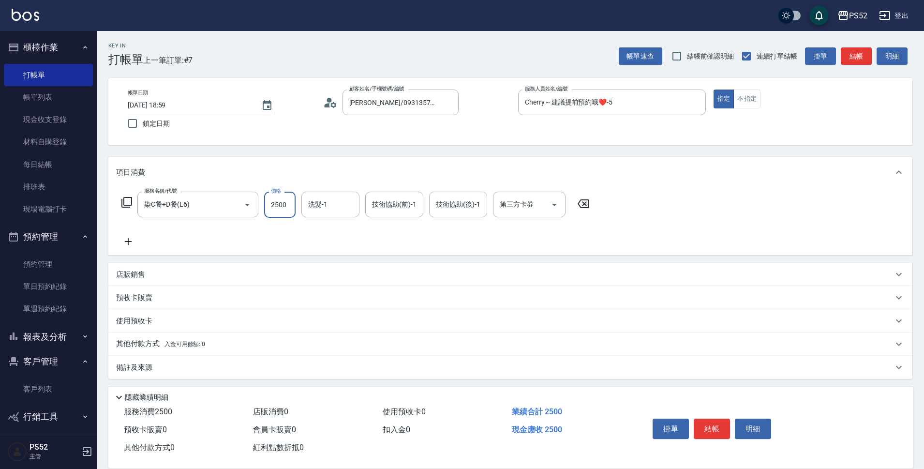
click at [280, 215] on input "2500" at bounding box center [279, 205] width 31 height 26
click at [552, 208] on icon "Open" at bounding box center [555, 205] width 12 height 12
type input "1799"
click at [529, 288] on span "儲值卡" at bounding box center [529, 293] width 73 height 16
type input "儲值卡"
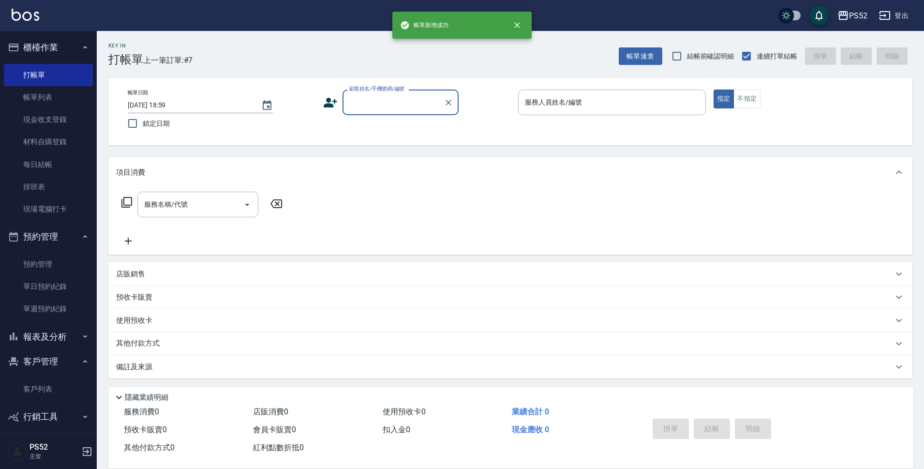
scroll to position [0, 0]
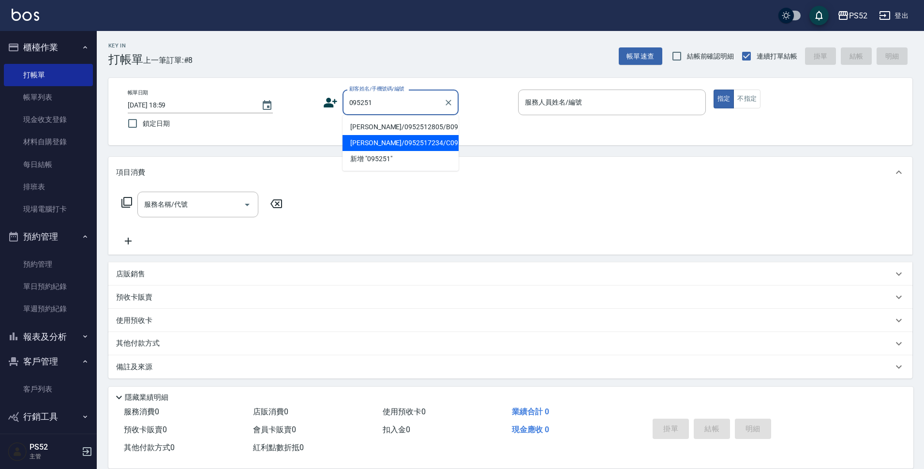
click at [405, 151] on li "[PERSON_NAME]/0952517234/C0952517234" at bounding box center [401, 143] width 116 height 16
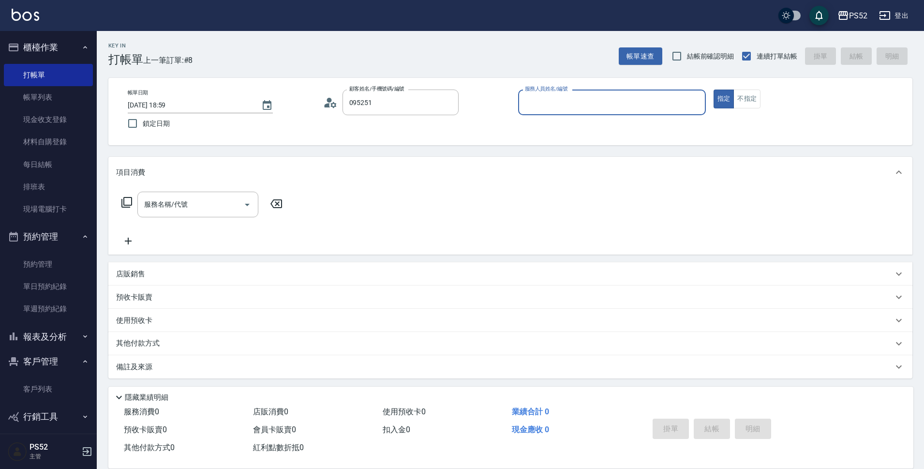
type input "[PERSON_NAME]/0952517234/C0952517234"
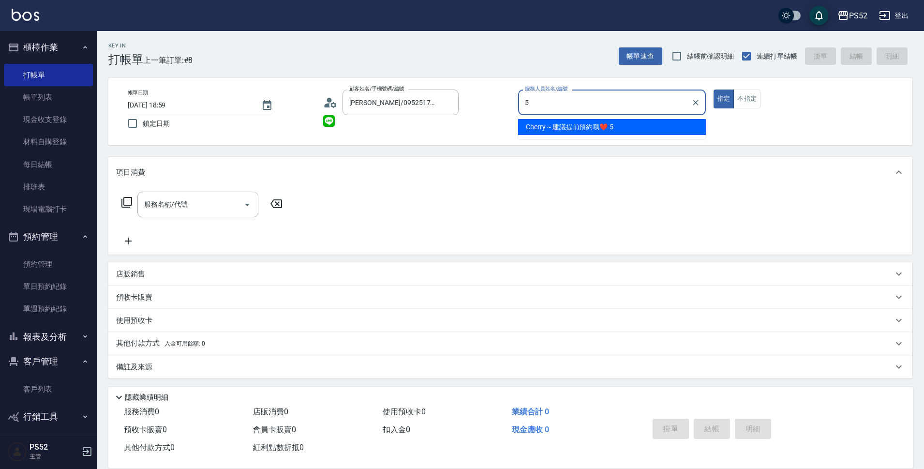
type input "Cherry～建議提前預約哦❤️-5"
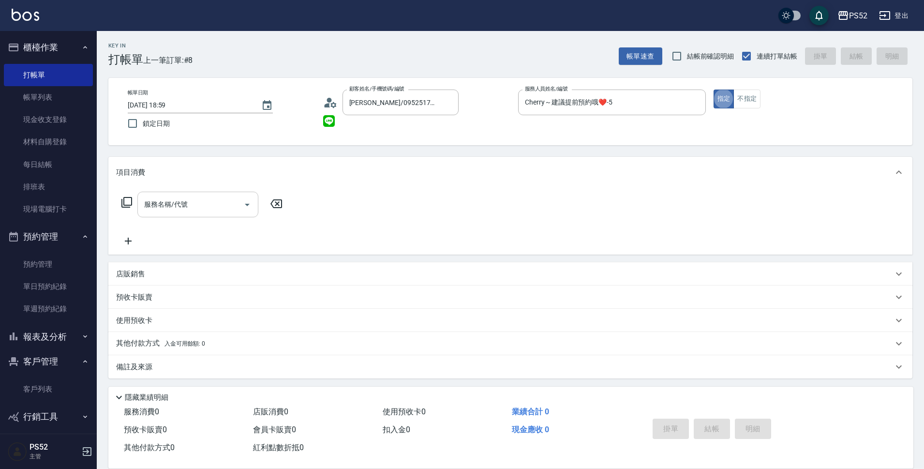
click at [183, 206] on div "服務名稱/代號 服務名稱/代號" at bounding box center [197, 205] width 121 height 26
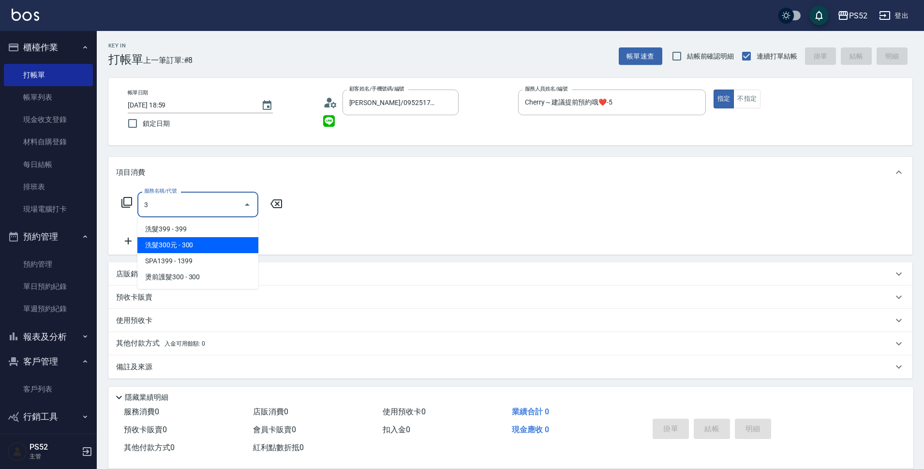
click at [188, 249] on span "洗髮300元 - 300" at bounding box center [197, 245] width 121 height 16
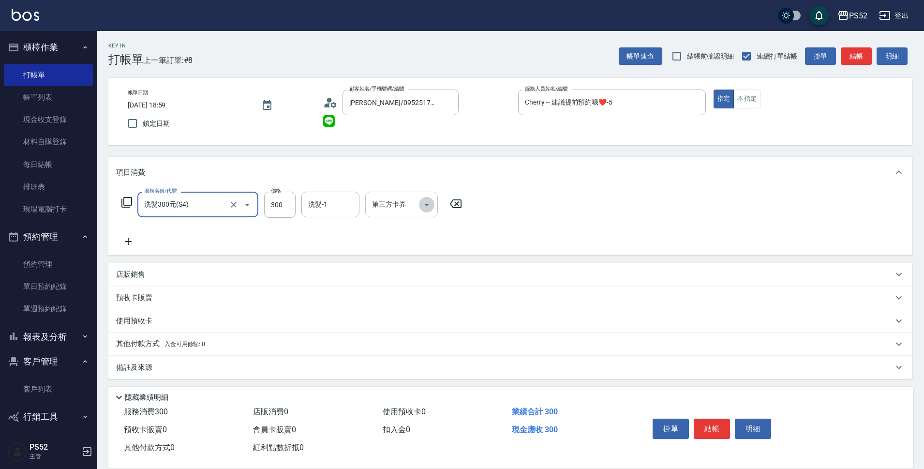
click at [427, 203] on icon "Open" at bounding box center [427, 205] width 12 height 12
type input "洗髮300元(S4)"
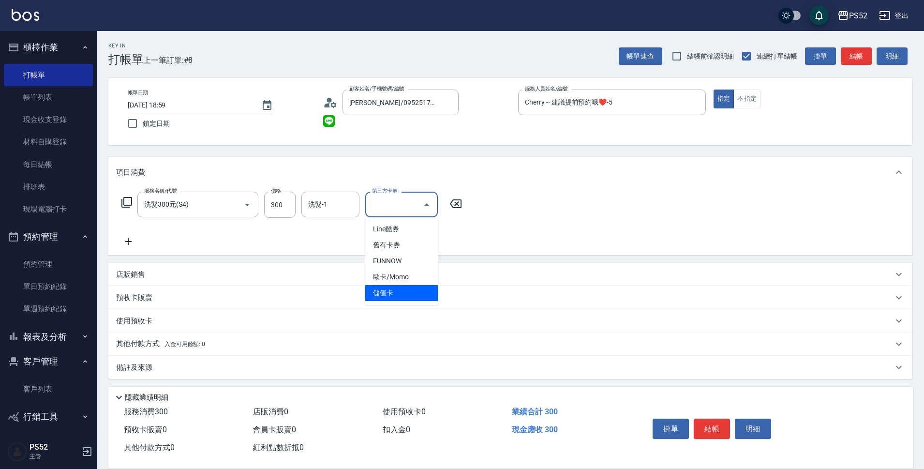
click at [390, 293] on span "儲值卡" at bounding box center [401, 293] width 73 height 16
type input "儲值卡"
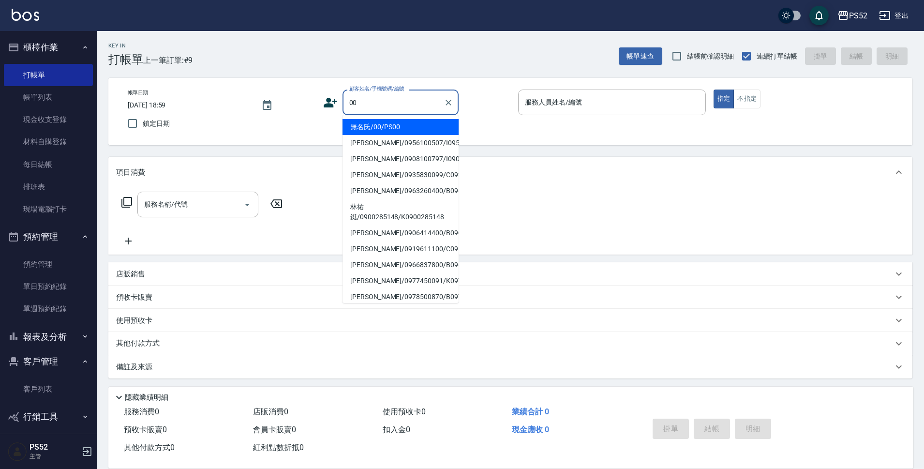
click at [412, 124] on li "無名氏/00/PS00" at bounding box center [401, 127] width 116 height 16
type input "無名氏/00/PS00"
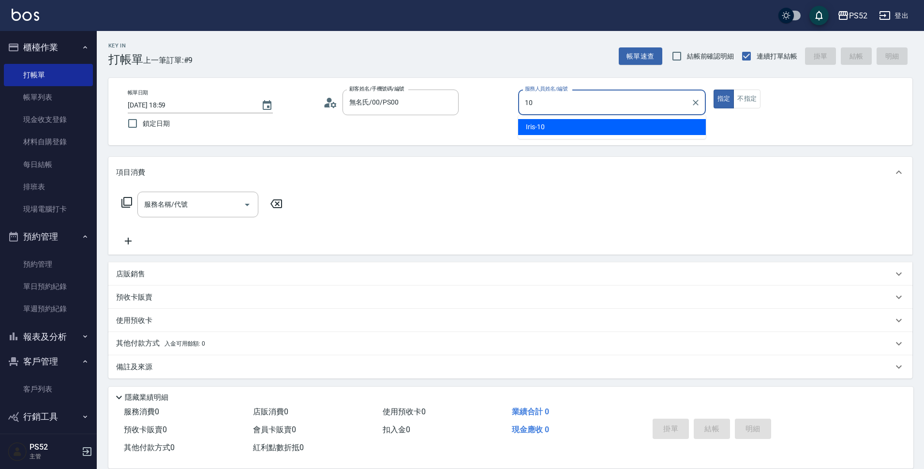
type input "Iris-10"
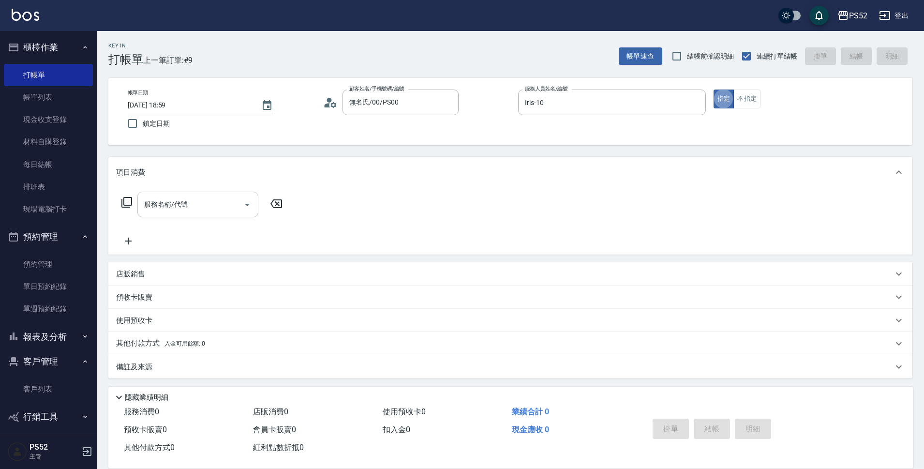
click at [181, 211] on input "服務名稱/代號" at bounding box center [191, 204] width 98 height 17
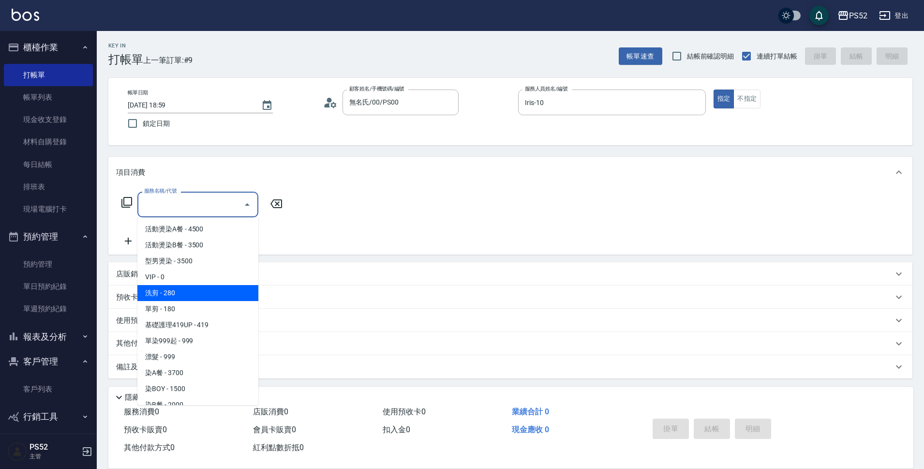
click at [197, 296] on span "洗剪 - 280" at bounding box center [197, 293] width 121 height 16
type input "洗剪(C1)"
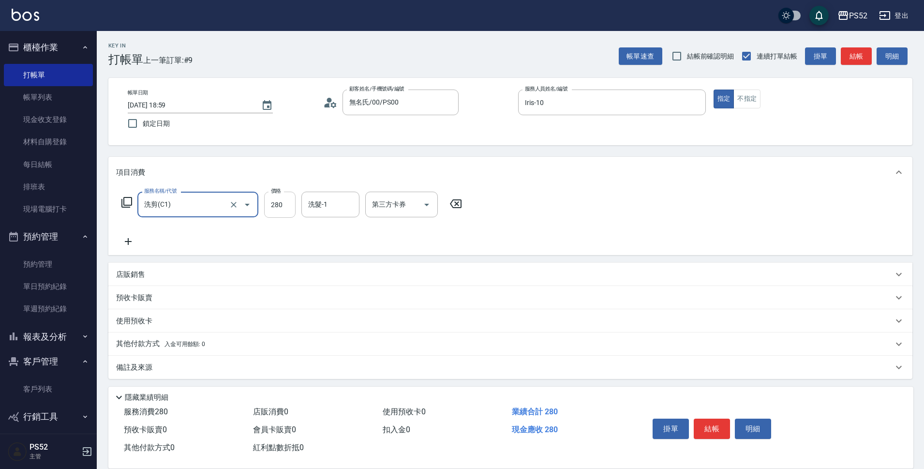
click at [287, 202] on input "280" at bounding box center [279, 205] width 31 height 26
type input "350"
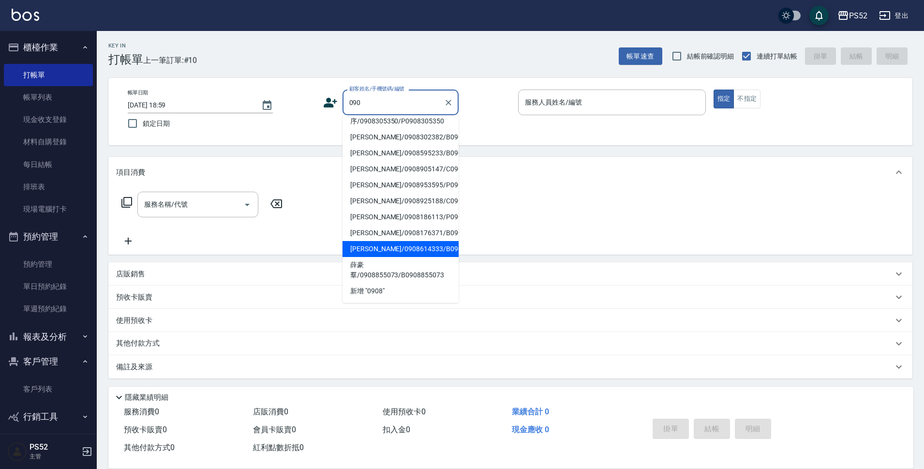
scroll to position [4, 0]
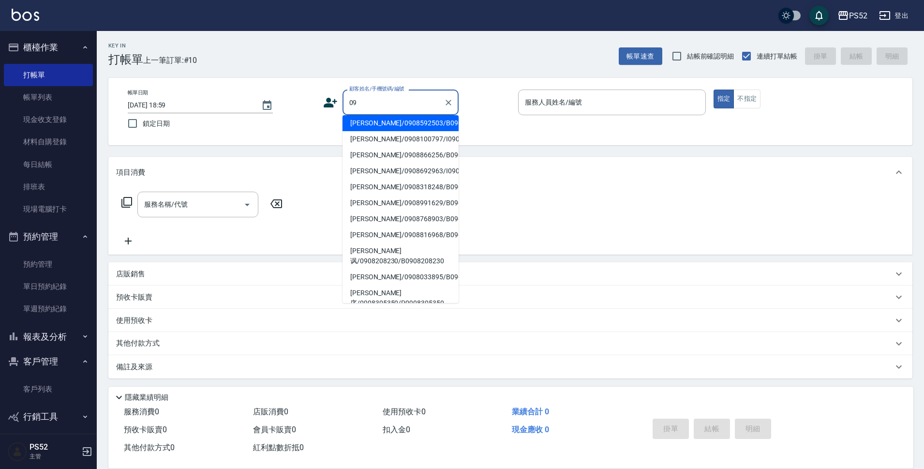
type input "0"
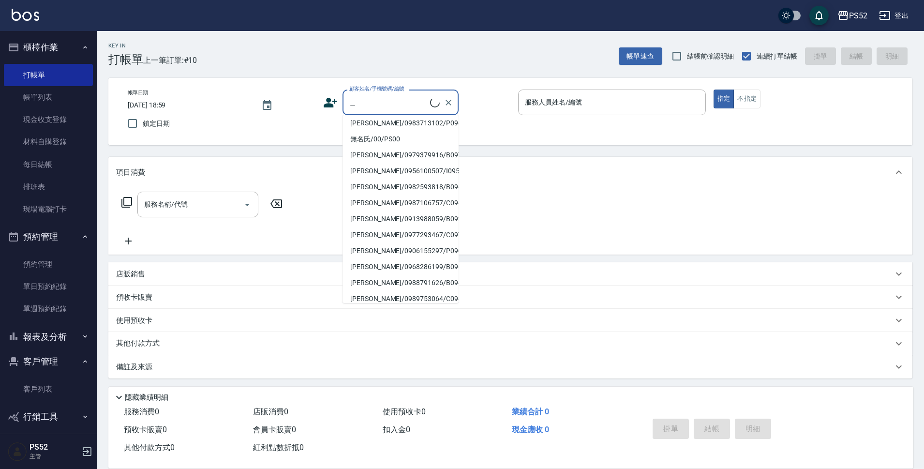
scroll to position [0, 0]
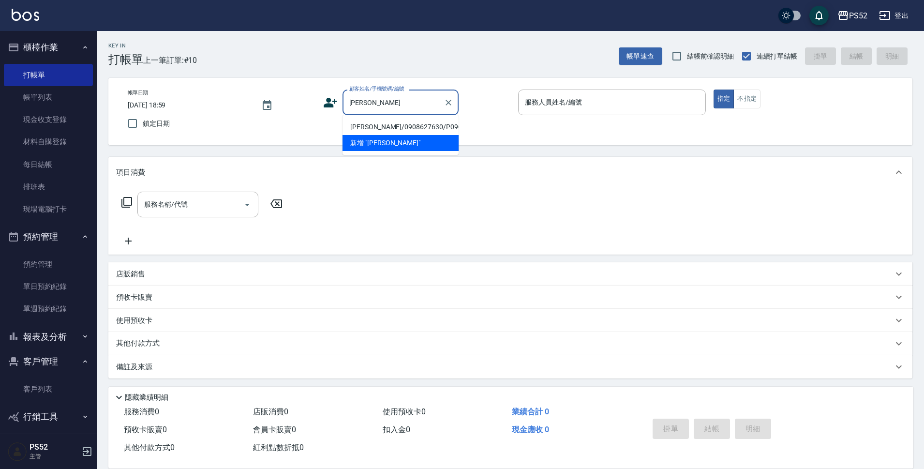
click at [401, 135] on li "[PERSON_NAME]/0908627630/P0908627630" at bounding box center [401, 127] width 116 height 16
type input "[PERSON_NAME]/0908627630/P0908627630"
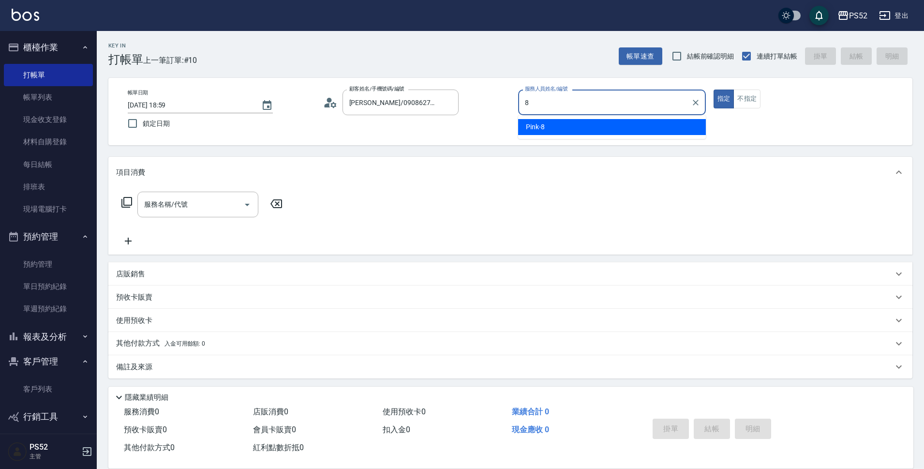
type input "Pink-8"
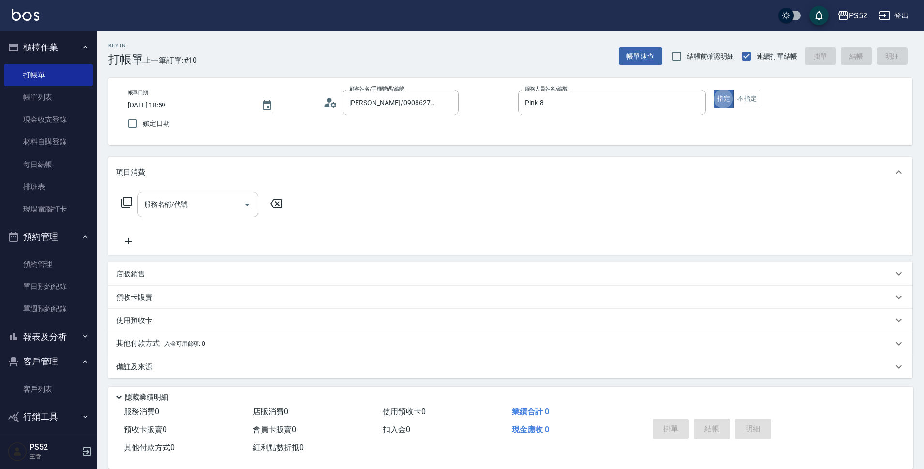
click at [172, 205] on div "服務名稱/代號 服務名稱/代號" at bounding box center [197, 205] width 121 height 26
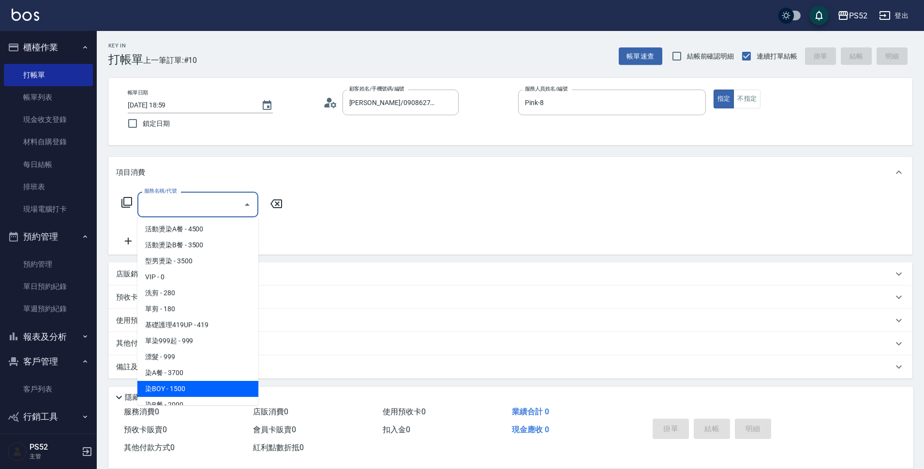
click at [179, 387] on span "染BOY - 1500" at bounding box center [197, 389] width 121 height 16
type input "染BOY(L4)"
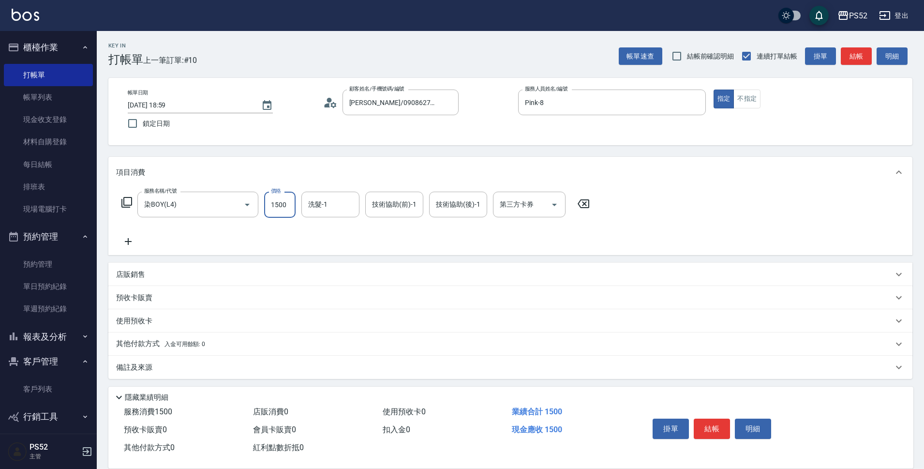
click at [288, 204] on input "1500" at bounding box center [279, 205] width 31 height 26
type input "1299"
click at [132, 240] on icon at bounding box center [128, 242] width 24 height 12
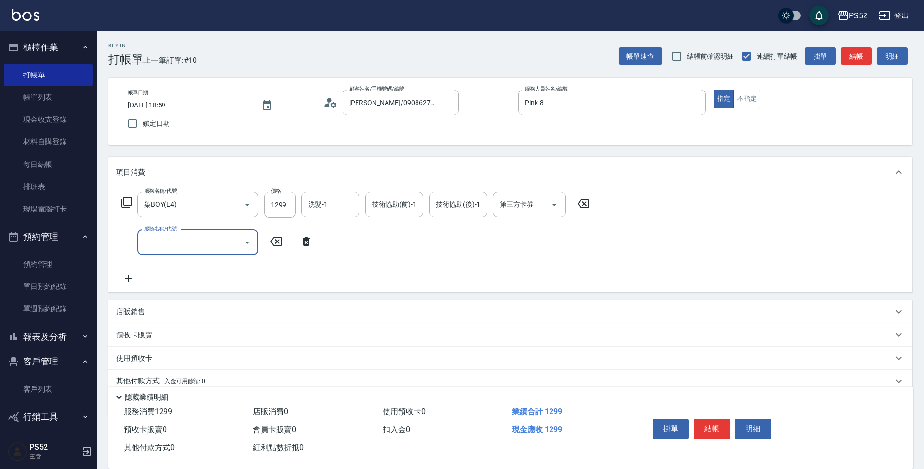
click at [173, 242] on input "服務名稱/代號" at bounding box center [191, 242] width 98 height 17
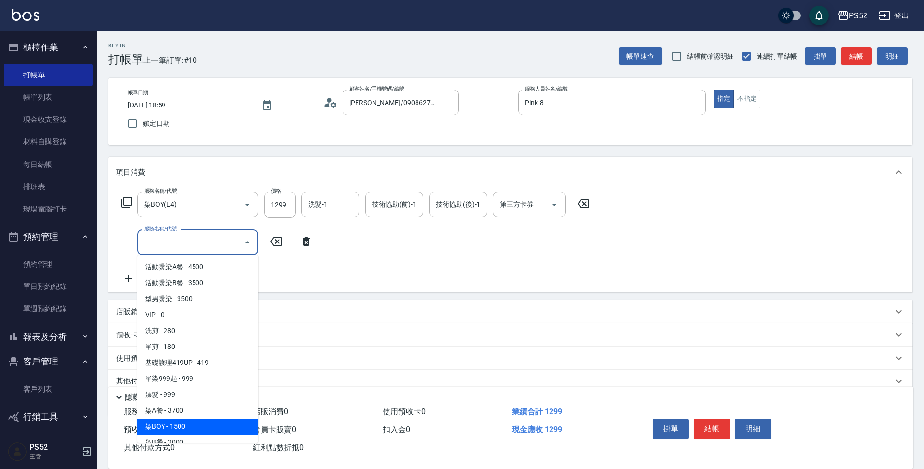
click at [187, 432] on span "染BOY - 1500" at bounding box center [197, 426] width 121 height 16
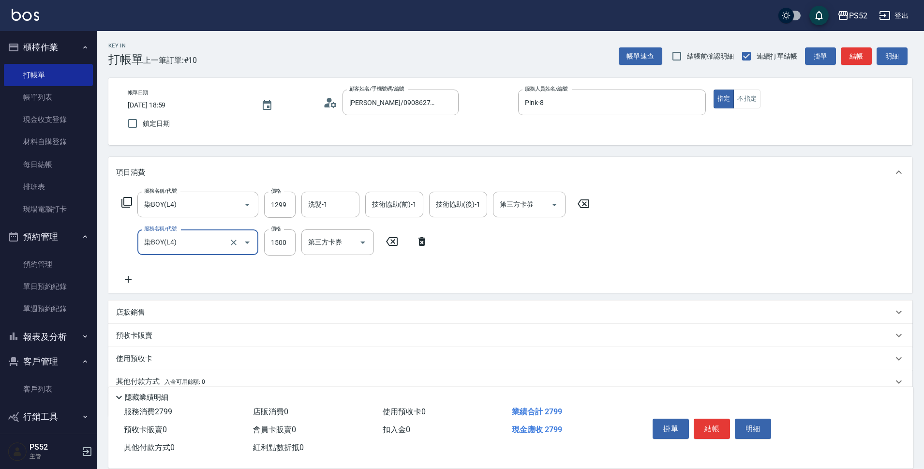
type input "染BOY(L4)"
click at [288, 246] on input "1500" at bounding box center [279, 242] width 31 height 26
click at [243, 241] on icon "Open" at bounding box center [247, 243] width 12 height 12
click at [233, 242] on icon "Clear" at bounding box center [234, 243] width 10 height 10
click at [232, 244] on icon "Clear" at bounding box center [234, 242] width 6 height 6
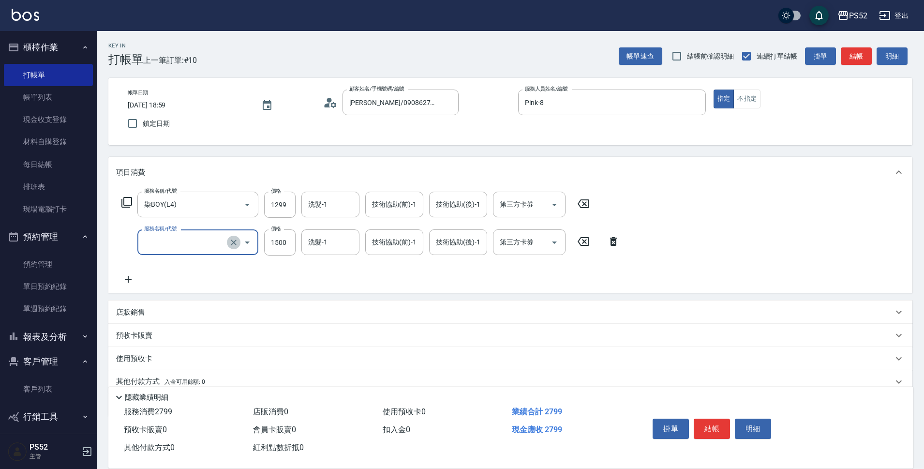
click at [231, 239] on icon "Clear" at bounding box center [234, 243] width 10 height 10
click at [201, 238] on input "服務名稱/代號" at bounding box center [184, 242] width 85 height 17
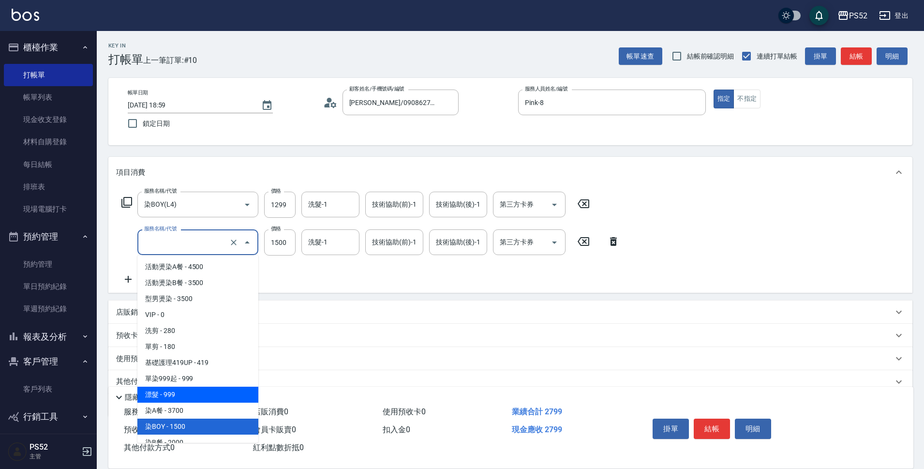
click at [193, 391] on span "漂髮 - 999" at bounding box center [197, 395] width 121 height 16
type input "漂髮(L2)"
type input "999"
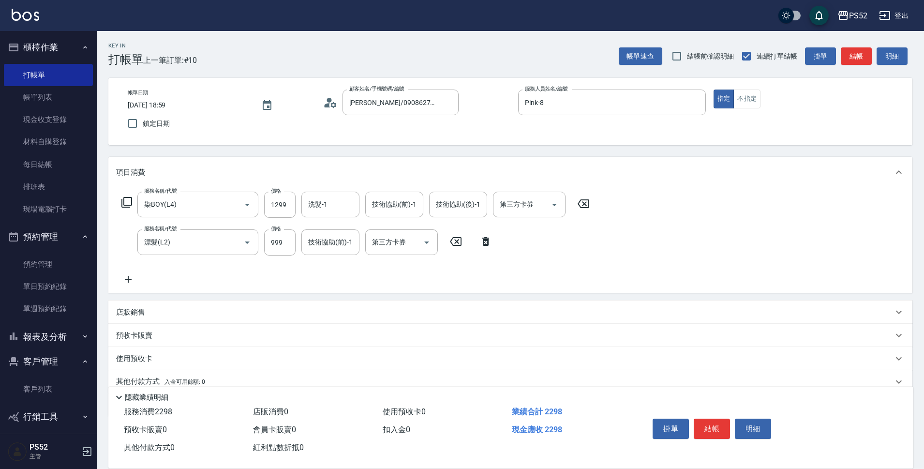
click at [129, 279] on icon at bounding box center [128, 279] width 7 height 7
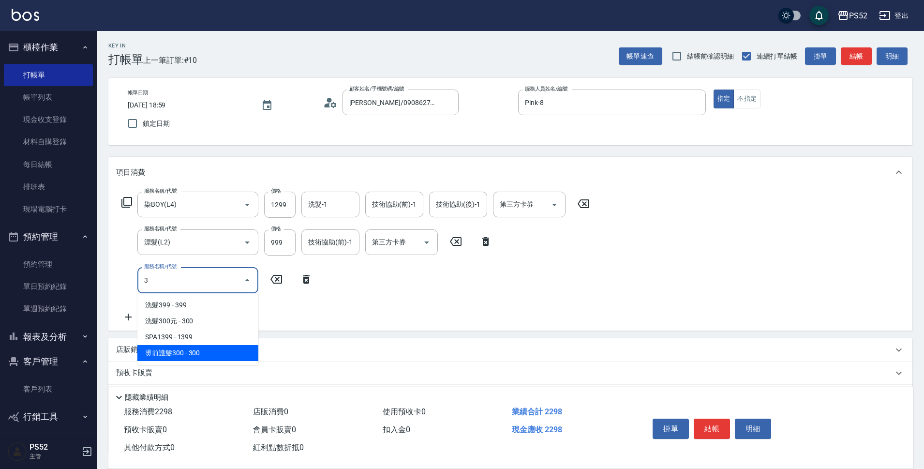
click at [188, 352] on span "燙前護髮300 - 300" at bounding box center [197, 353] width 121 height 16
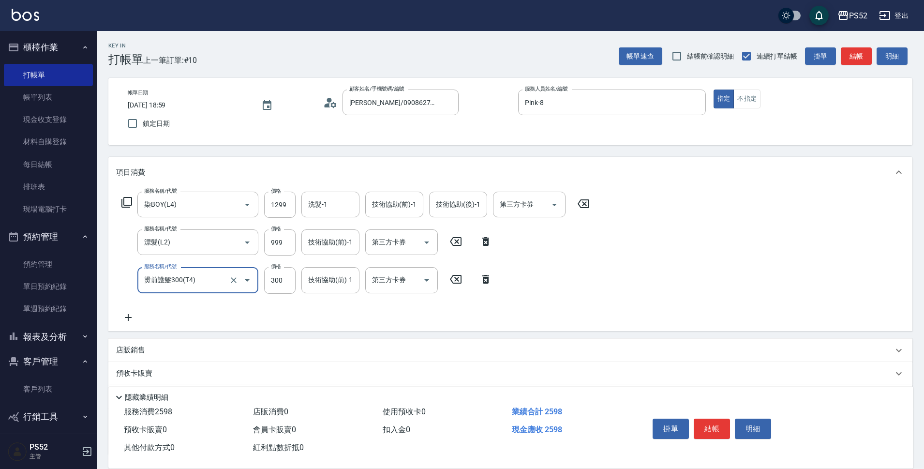
type input "燙前護髮300(T4)"
click at [125, 319] on icon at bounding box center [128, 318] width 24 height 12
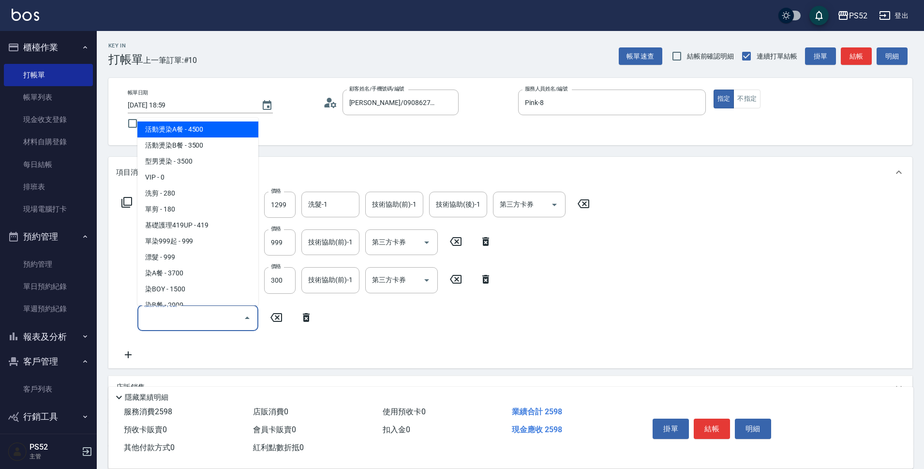
click at [161, 314] on input "服務名稱/代號" at bounding box center [191, 318] width 98 height 17
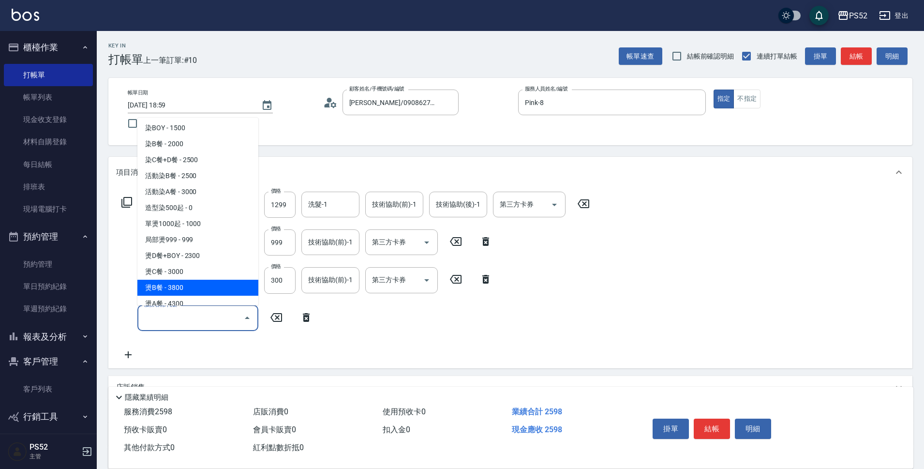
scroll to position [178, 0]
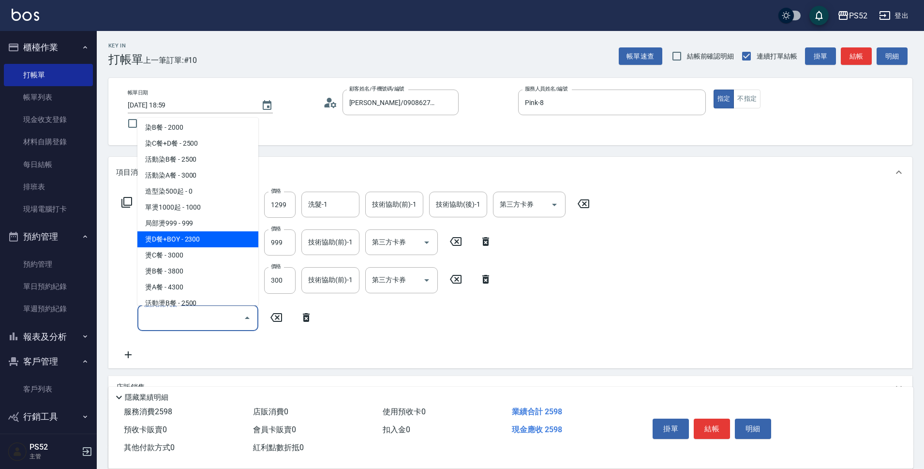
click at [216, 237] on span "燙D餐+BOY - 2300" at bounding box center [197, 239] width 121 height 16
type input "燙D餐+BOY(P3)"
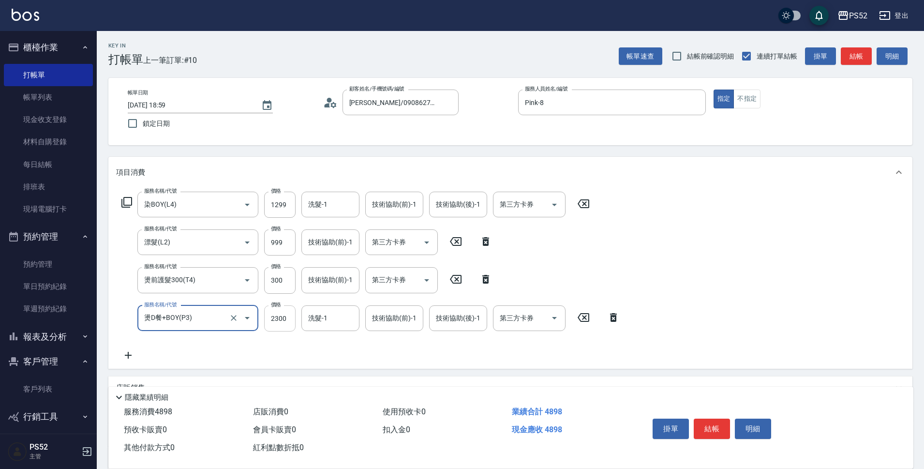
click at [267, 313] on input "2300" at bounding box center [279, 318] width 31 height 26
type input "2500"
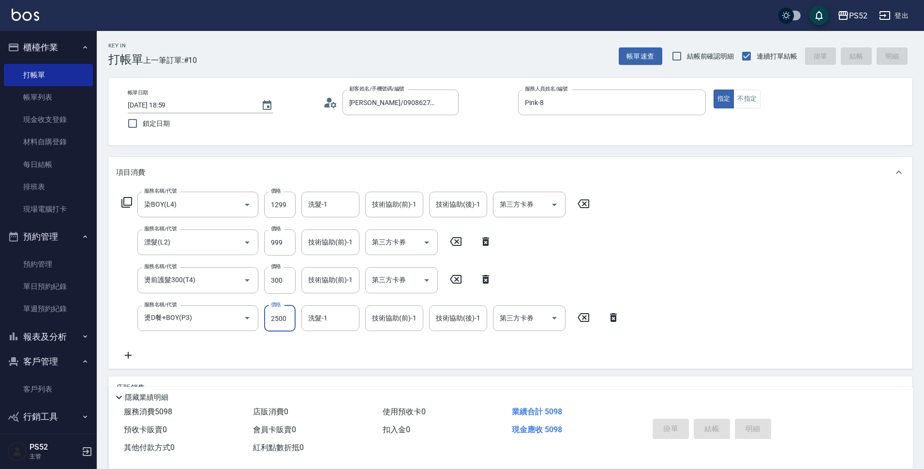
type input "[DATE] 19:01"
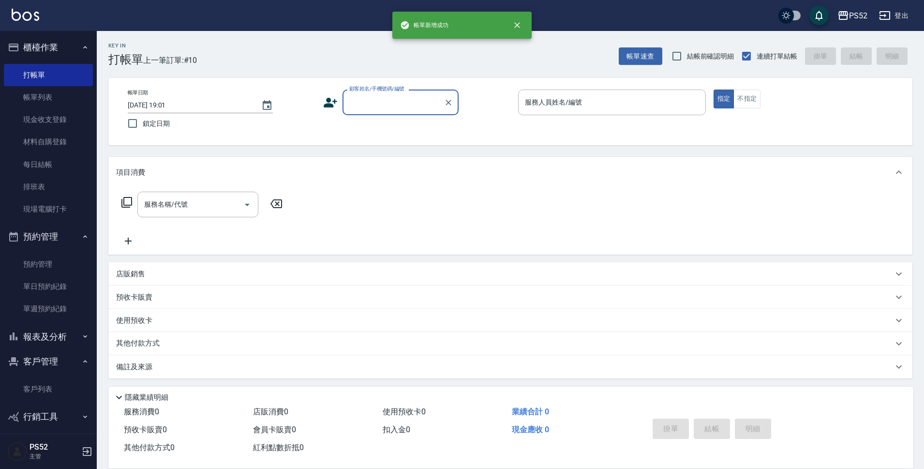
scroll to position [0, 0]
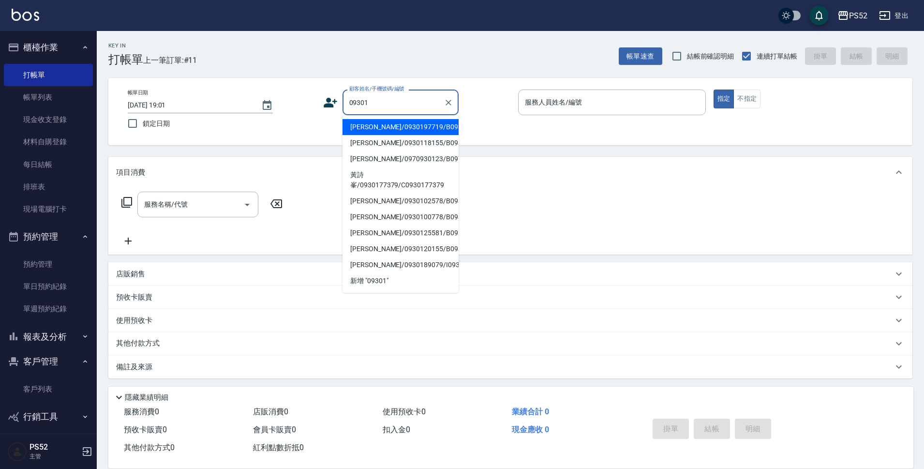
click at [399, 127] on li "[PERSON_NAME]/0930197719/B0930197719" at bounding box center [401, 127] width 116 height 16
type input "[PERSON_NAME]/0930197719/B0930197719"
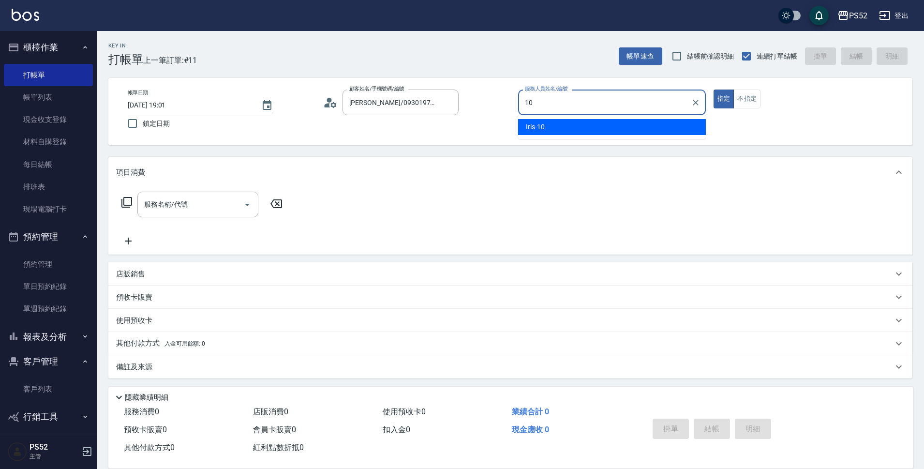
type input "Iris-10"
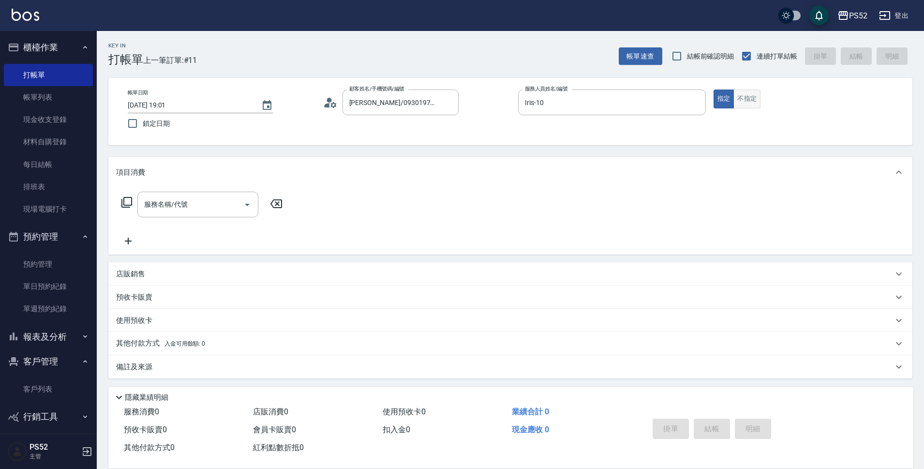
click at [760, 102] on button "不指定" at bounding box center [746, 98] width 27 height 19
click at [180, 200] on div "服務名稱/代號 服務名稱/代號" at bounding box center [197, 205] width 121 height 26
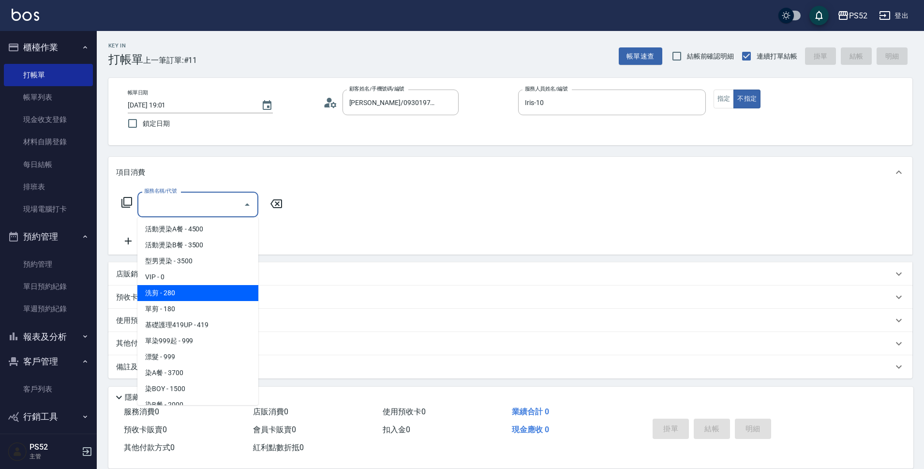
click at [201, 288] on span "洗剪 - 280" at bounding box center [197, 293] width 121 height 16
type input "洗剪(C1)"
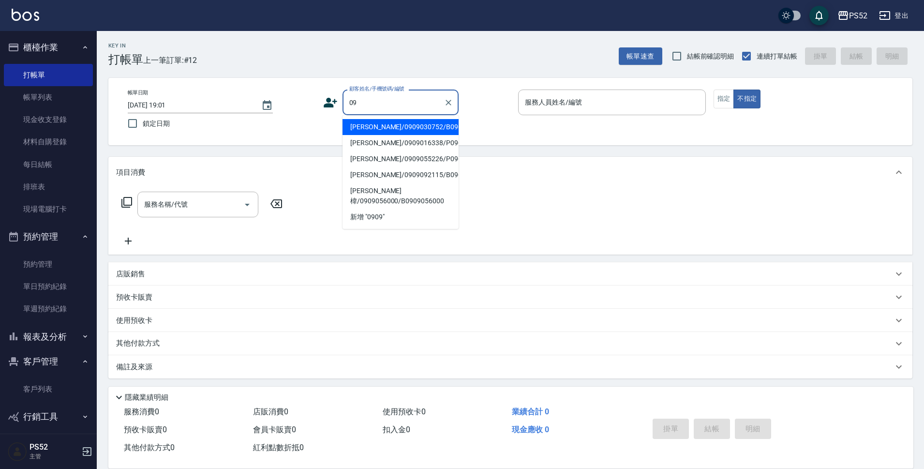
type input "0"
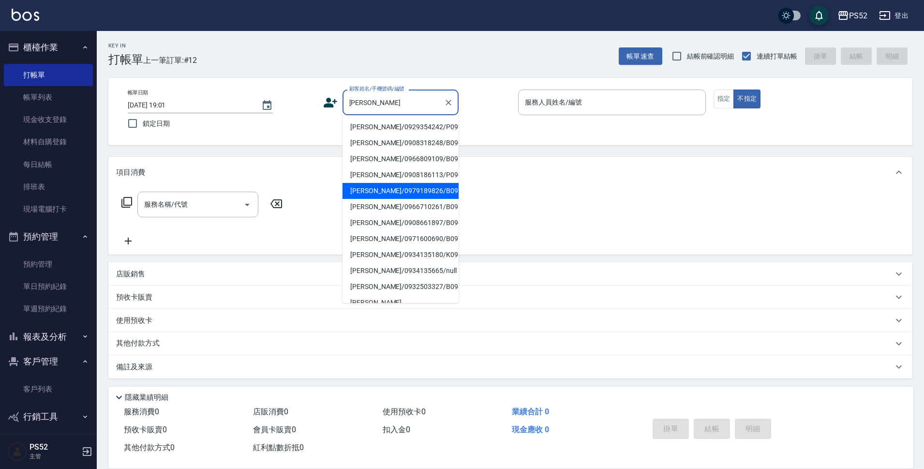
click at [419, 199] on li "[PERSON_NAME]/0979189826/B0979189826" at bounding box center [401, 191] width 116 height 16
type input "[PERSON_NAME]/0979189826/B0979189826"
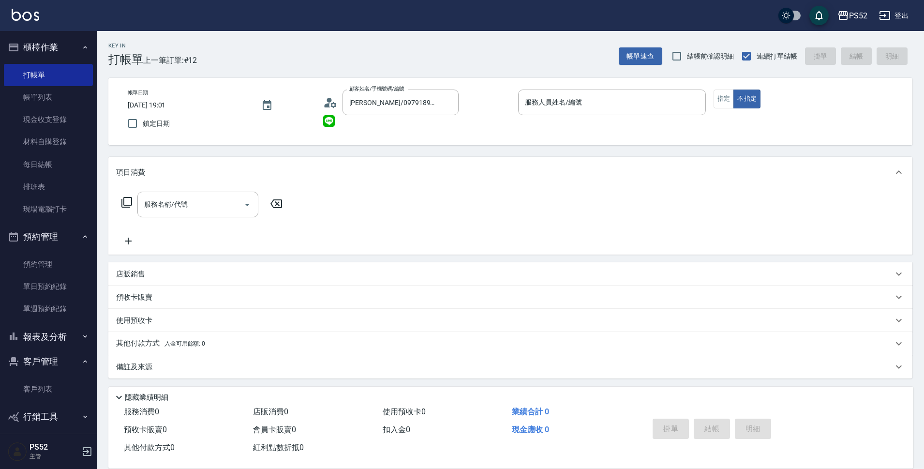
click at [329, 101] on circle at bounding box center [329, 100] width 5 height 5
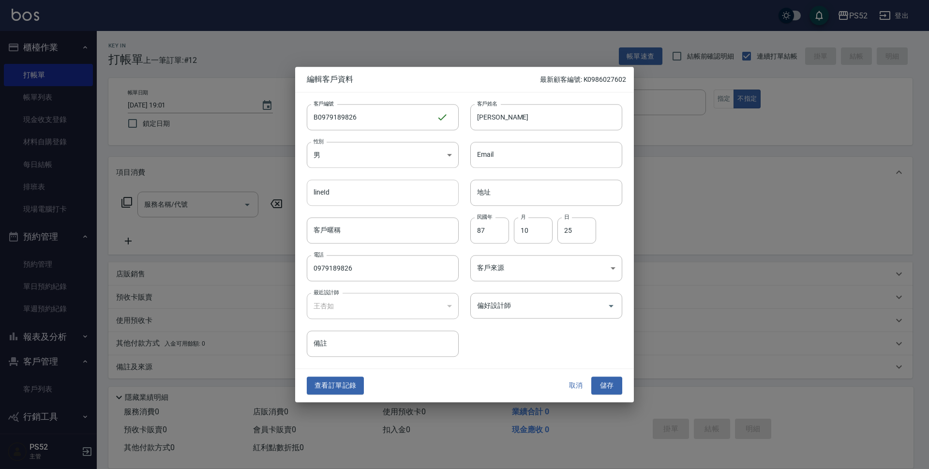
click at [398, 200] on input "lineId" at bounding box center [383, 192] width 152 height 26
type input "0909088618"
click at [603, 382] on button "儲存" at bounding box center [606, 386] width 31 height 18
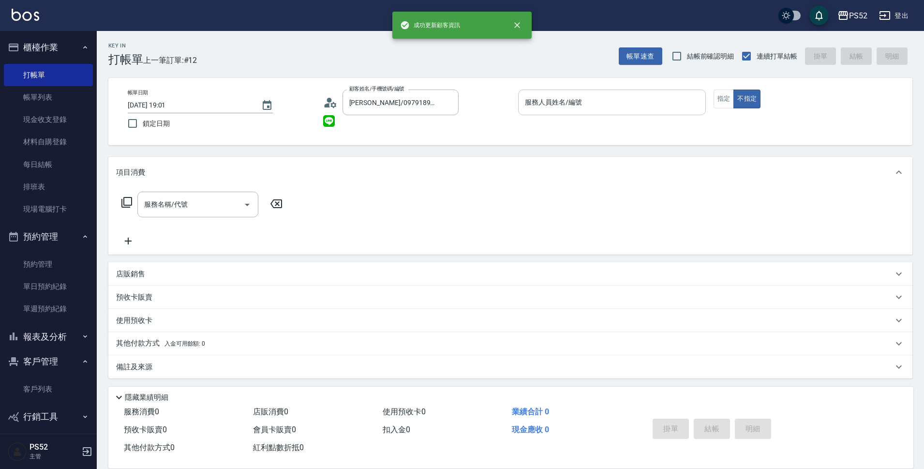
click at [587, 102] on input "服務人員姓名/編號" at bounding box center [611, 102] width 179 height 17
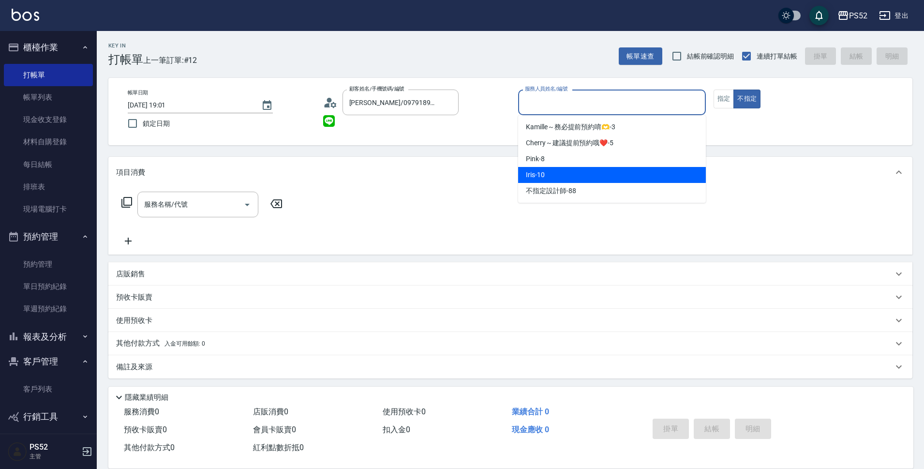
click at [577, 174] on div "Iris -10" at bounding box center [612, 175] width 188 height 16
type input "Iris-10"
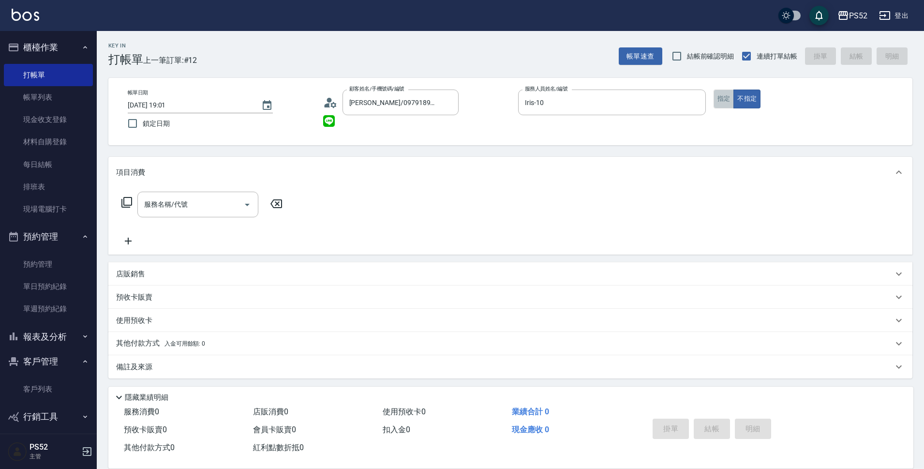
click at [715, 100] on button "指定" at bounding box center [724, 98] width 21 height 19
click at [200, 201] on input "服務名稱/代號" at bounding box center [191, 204] width 98 height 17
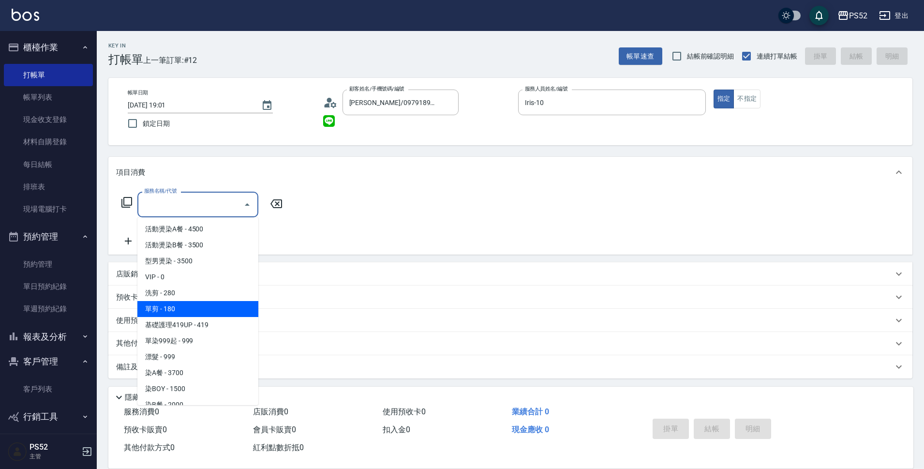
click at [193, 314] on span "單剪 - 180" at bounding box center [197, 309] width 121 height 16
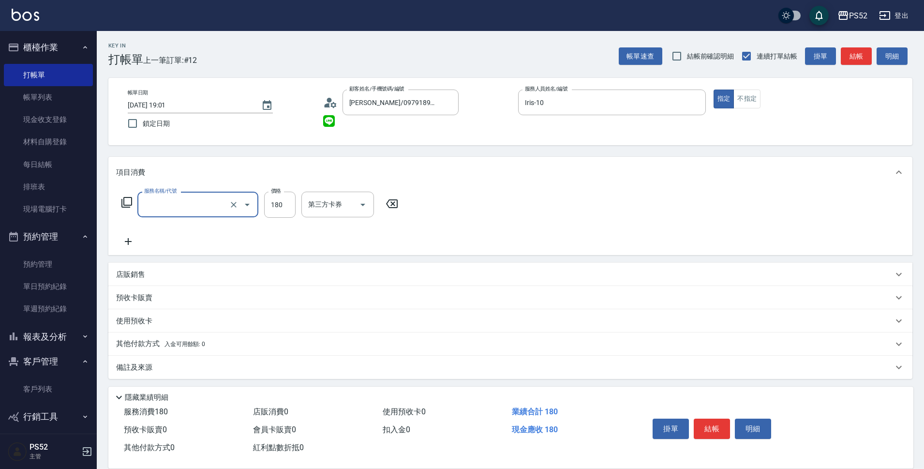
type input "單剪(C2)"
click at [279, 204] on input "180" at bounding box center [279, 205] width 31 height 26
type input "250"
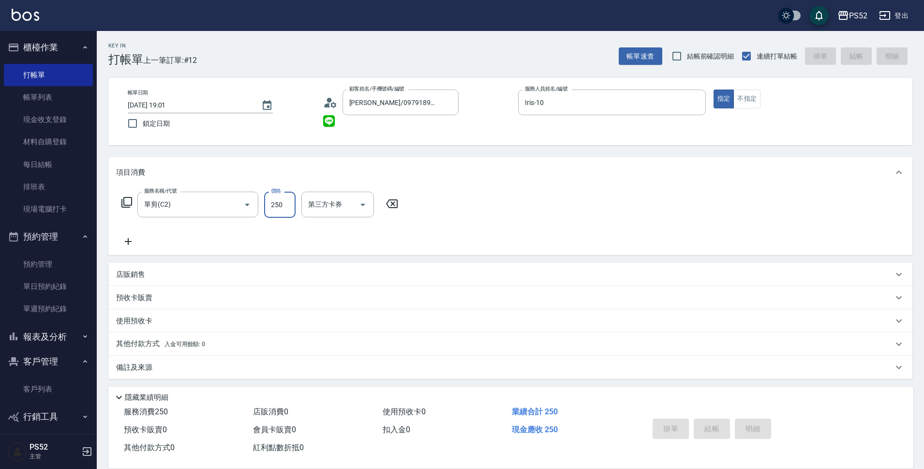
type input "[DATE] 19:02"
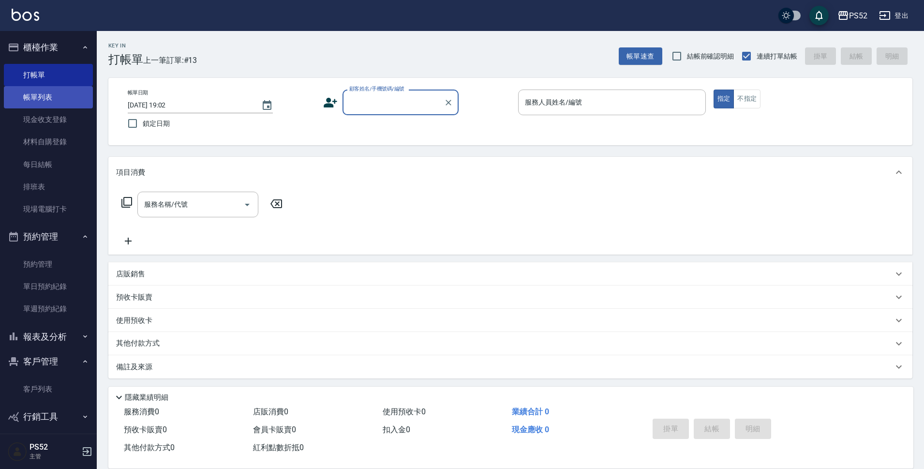
click at [75, 91] on link "帳單列表" at bounding box center [48, 97] width 89 height 22
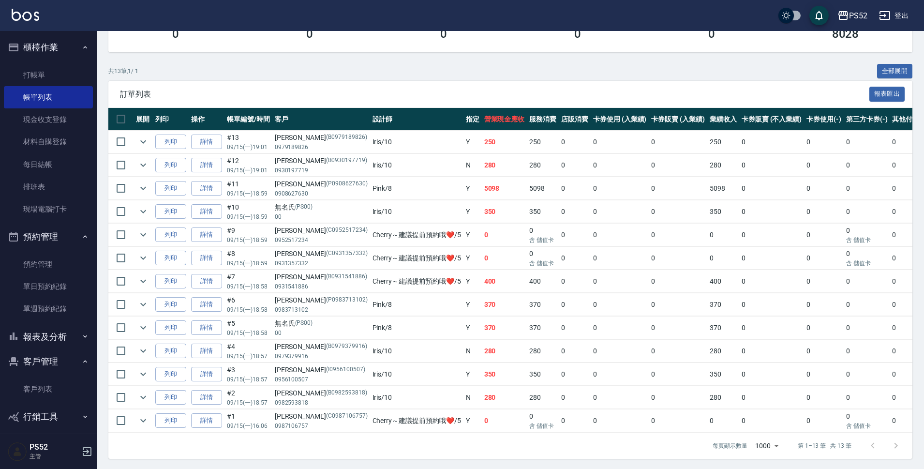
scroll to position [170, 0]
